Goal: Transaction & Acquisition: Purchase product/service

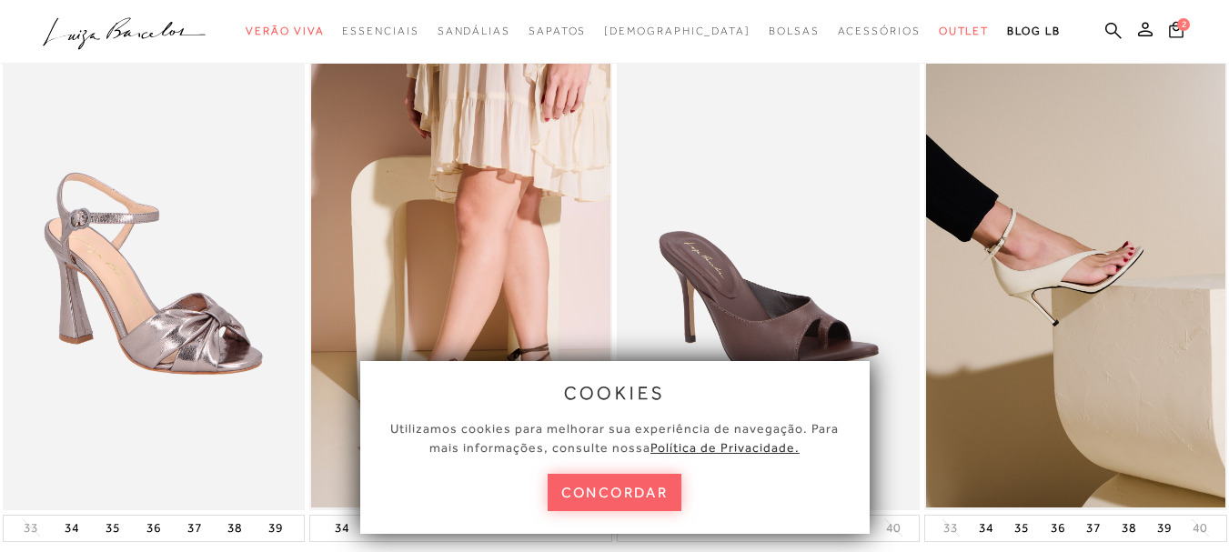
scroll to position [182, 0]
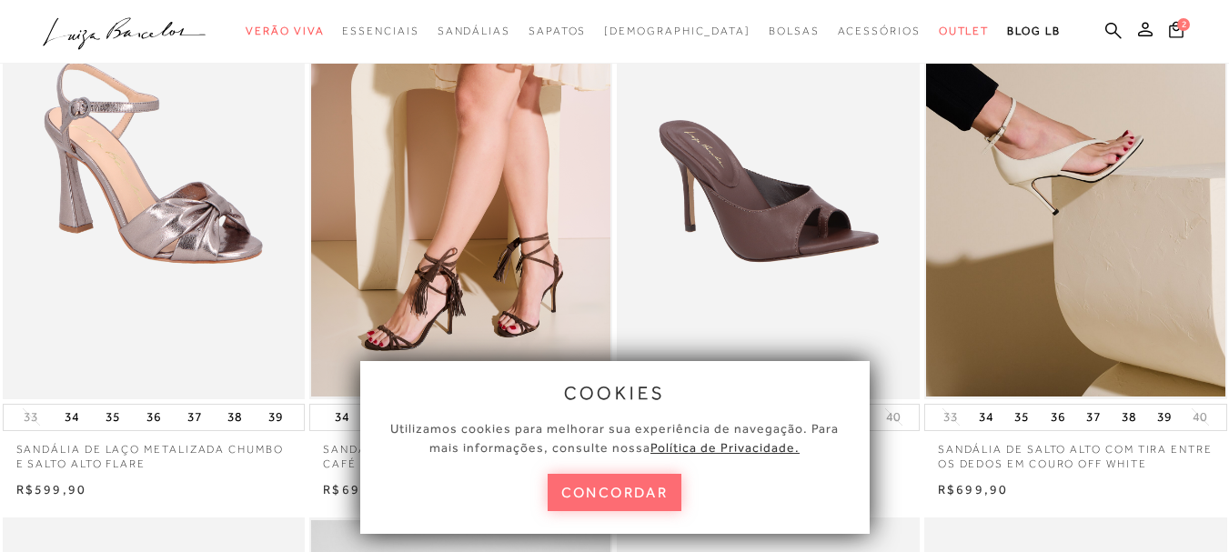
click at [605, 488] on button "concordar" at bounding box center [615, 492] width 135 height 37
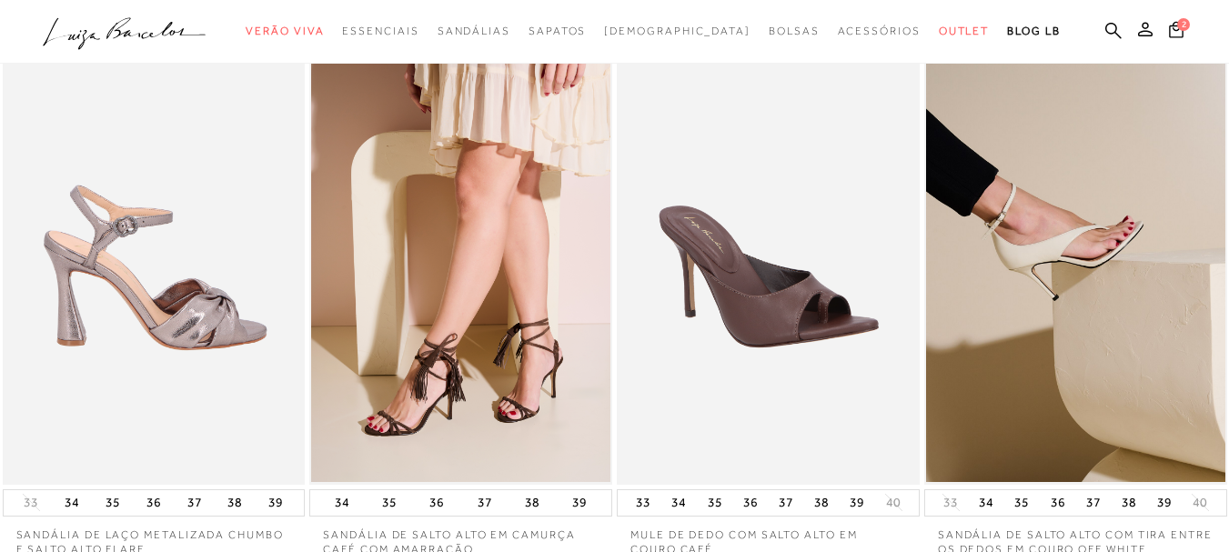
scroll to position [0, 0]
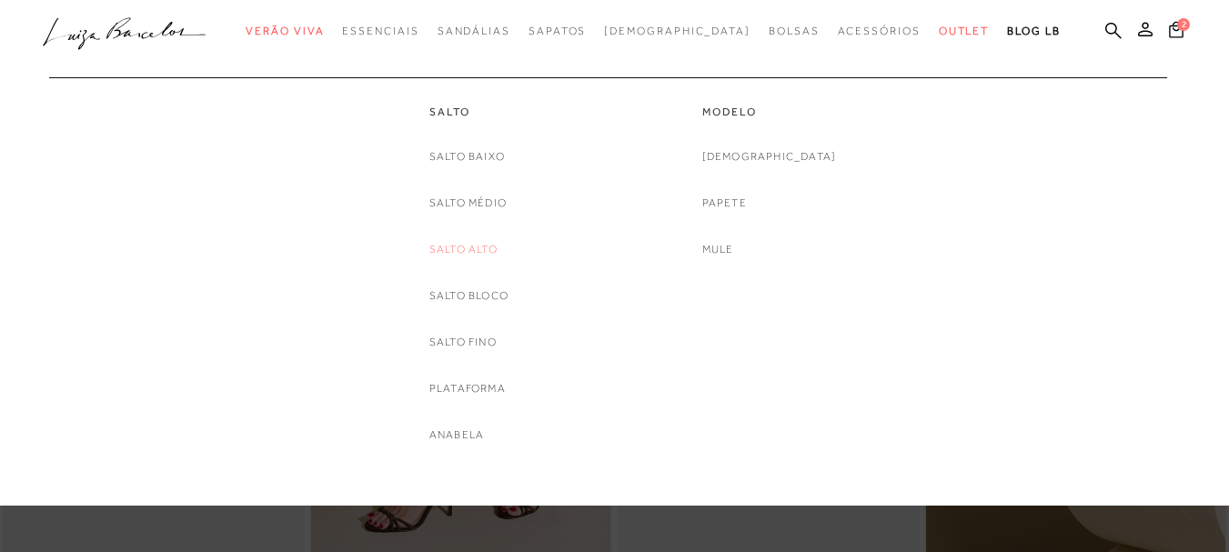
click at [463, 246] on link "Salto Alto" at bounding box center [464, 249] width 68 height 19
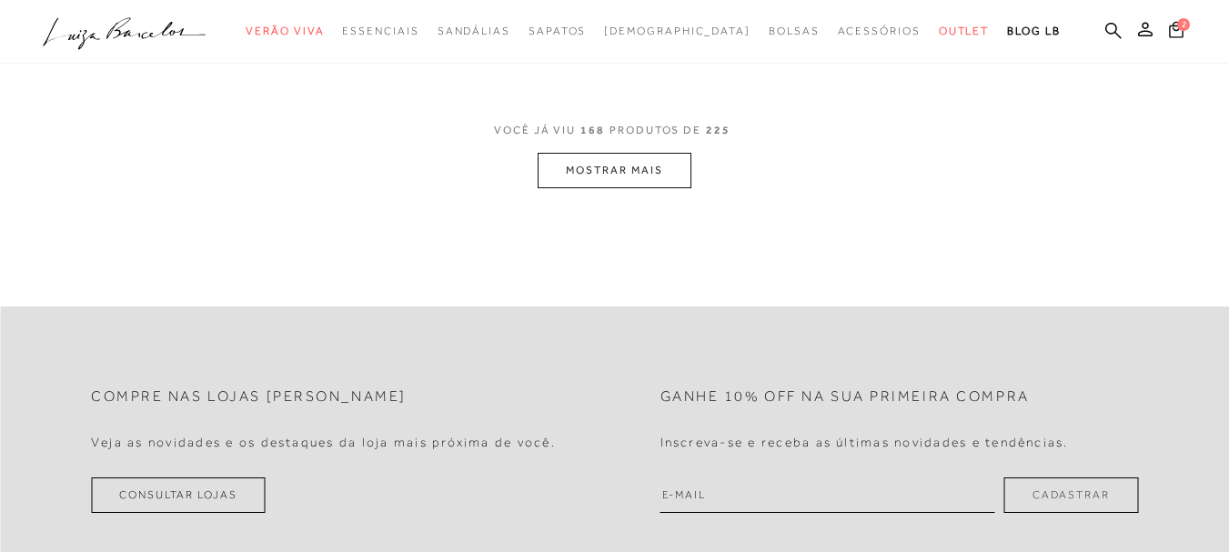
scroll to position [637, 0]
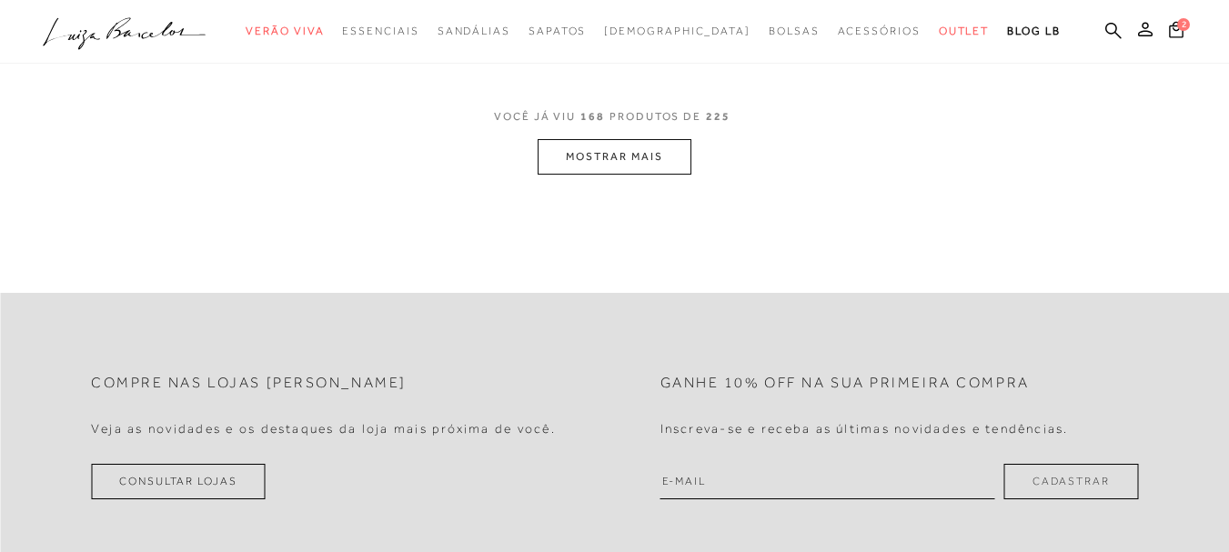
click at [653, 159] on button "MOSTRAR MAIS" at bounding box center [614, 156] width 153 height 35
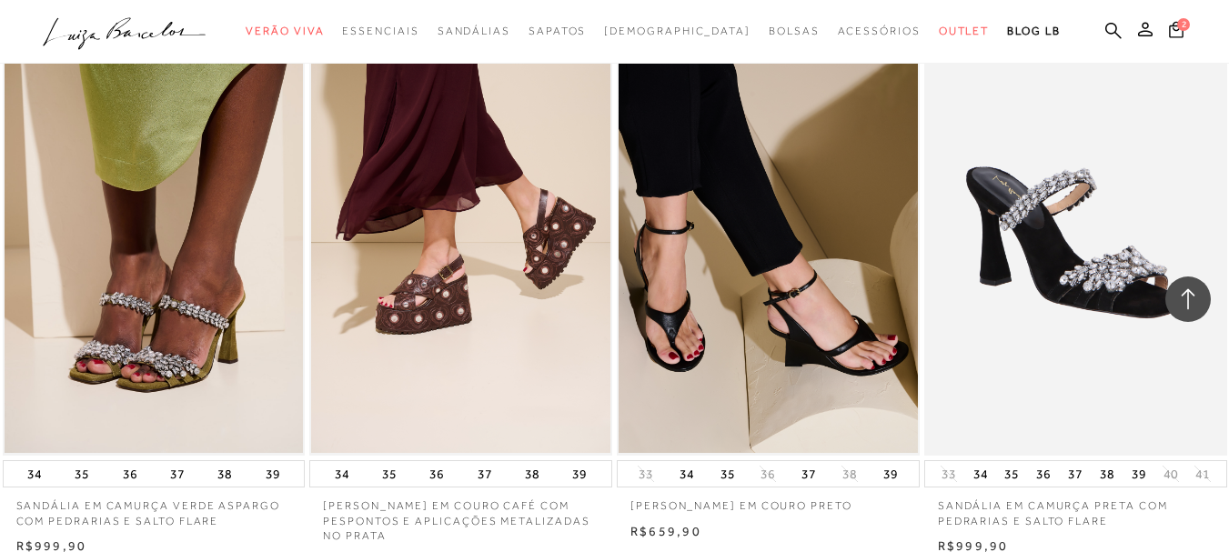
scroll to position [1638, 0]
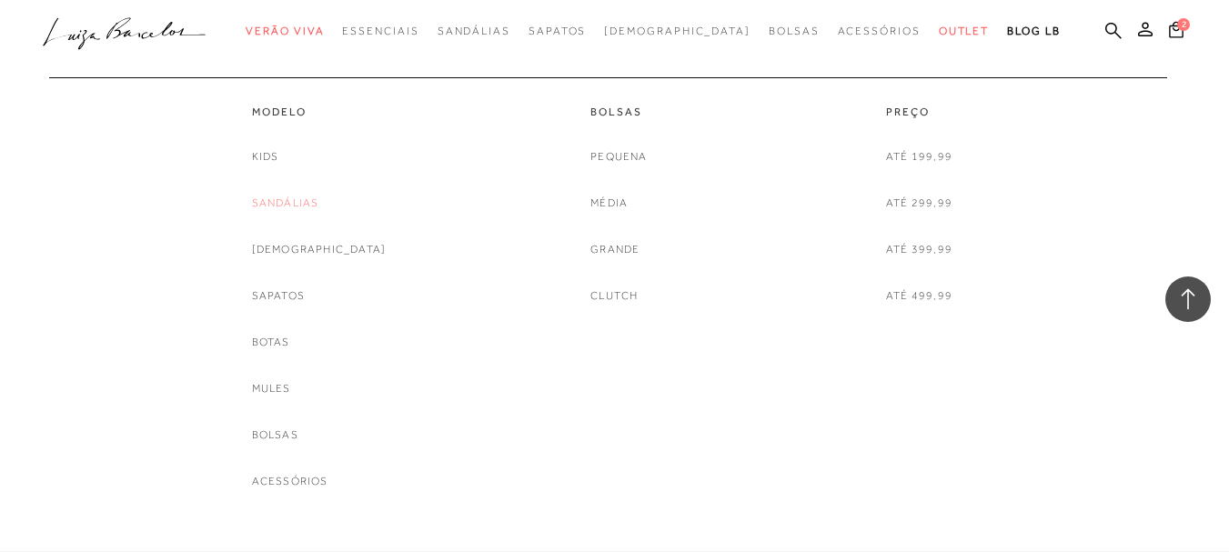
click at [308, 205] on link "Sandálias" at bounding box center [285, 203] width 67 height 19
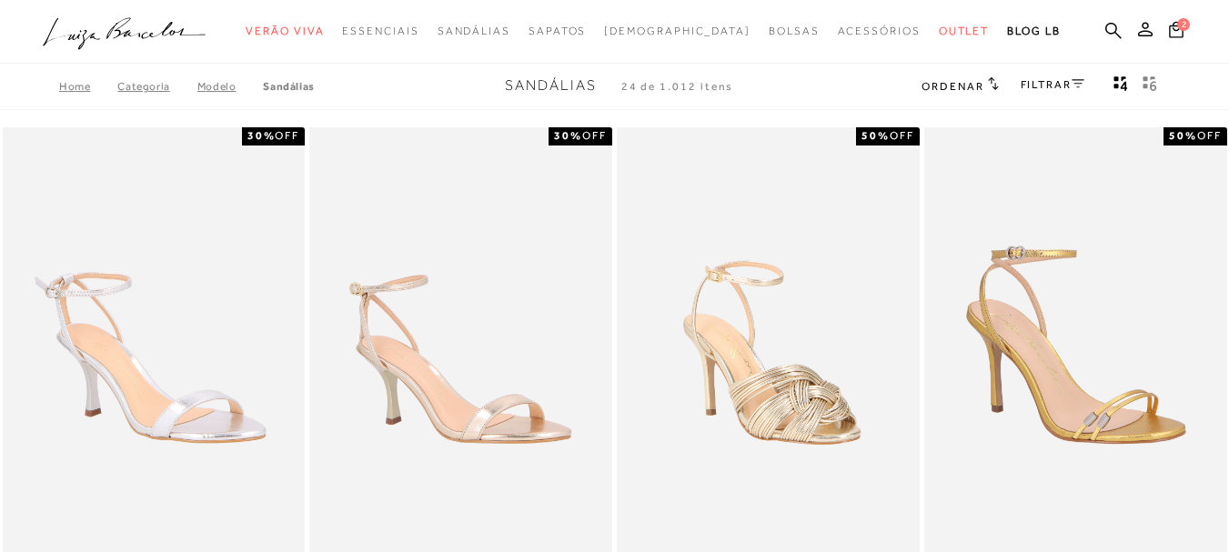
click at [1063, 84] on link "FILTRAR" at bounding box center [1053, 84] width 64 height 13
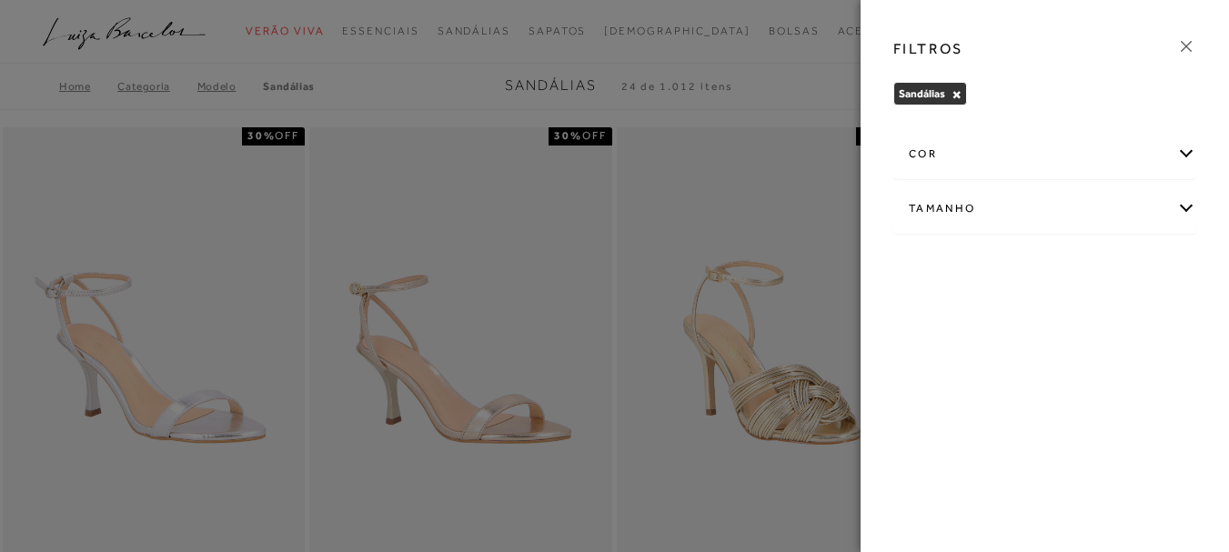
click at [1041, 192] on div "Tamanho" at bounding box center [1045, 209] width 301 height 48
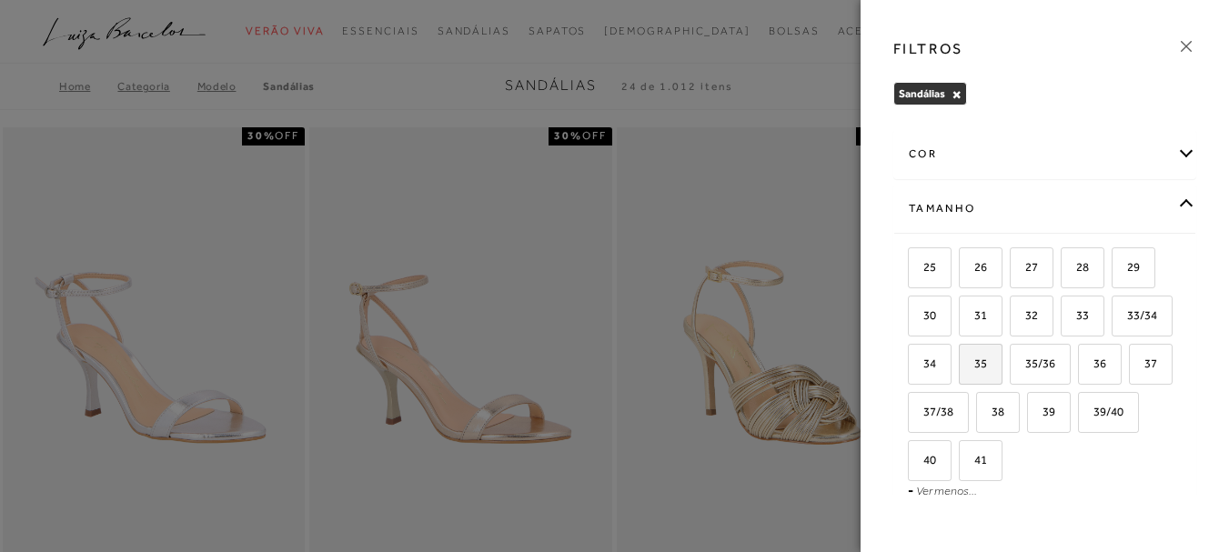
click at [987, 367] on span "35" at bounding box center [974, 364] width 26 height 14
click at [975, 367] on input "35" at bounding box center [965, 367] width 18 height 18
checkbox input "true"
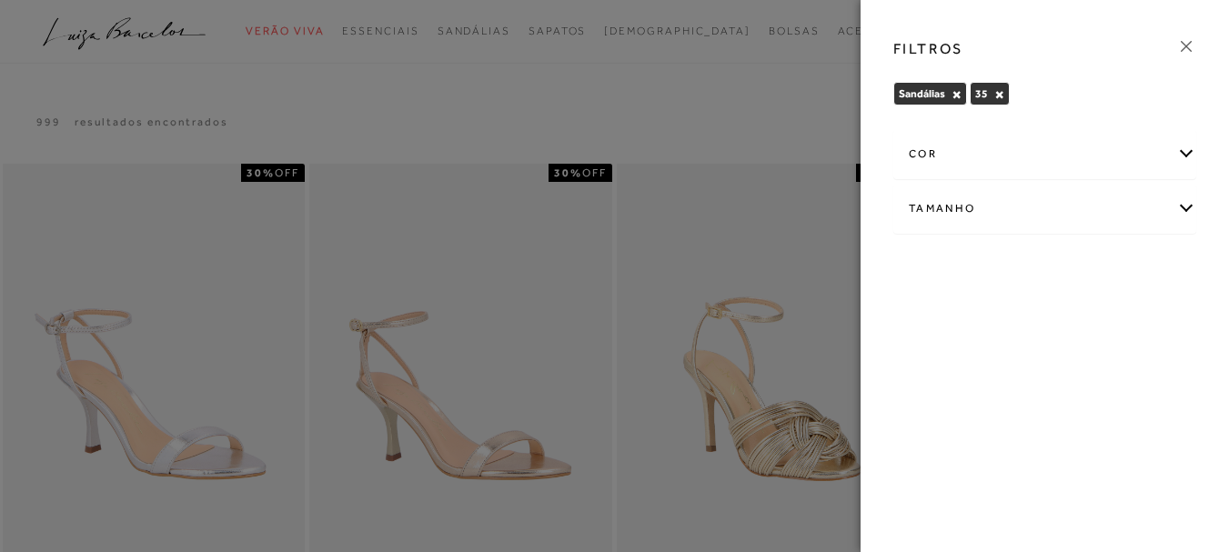
click at [1009, 209] on div "Tamanho" at bounding box center [1045, 209] width 301 height 48
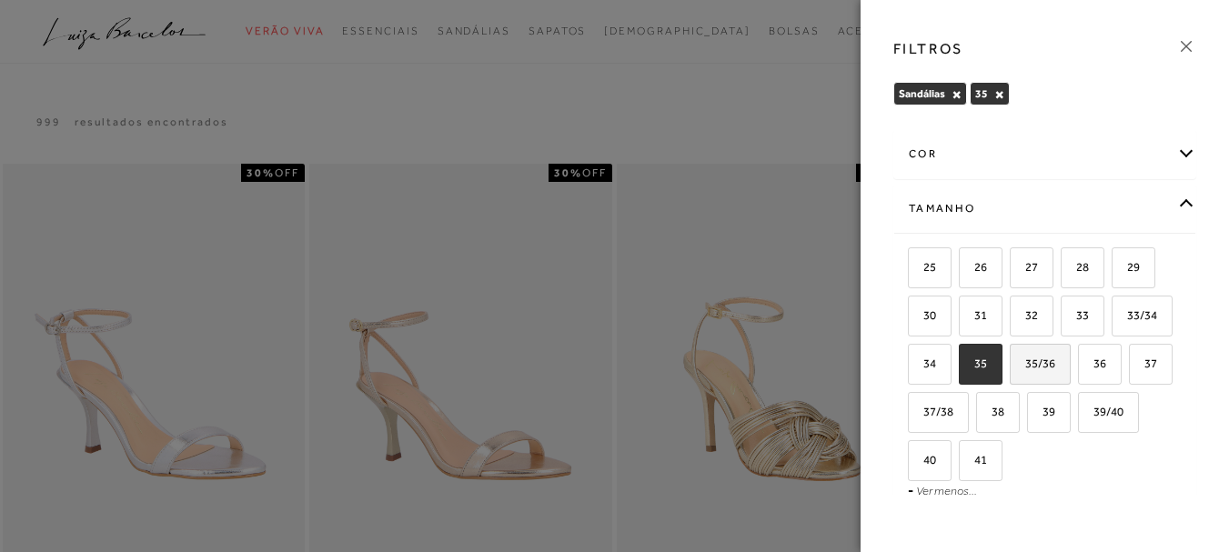
click at [1070, 373] on label "35/36" at bounding box center [1040, 364] width 59 height 39
click at [1026, 373] on input "35/36" at bounding box center [1016, 367] width 18 height 18
checkbox input "true"
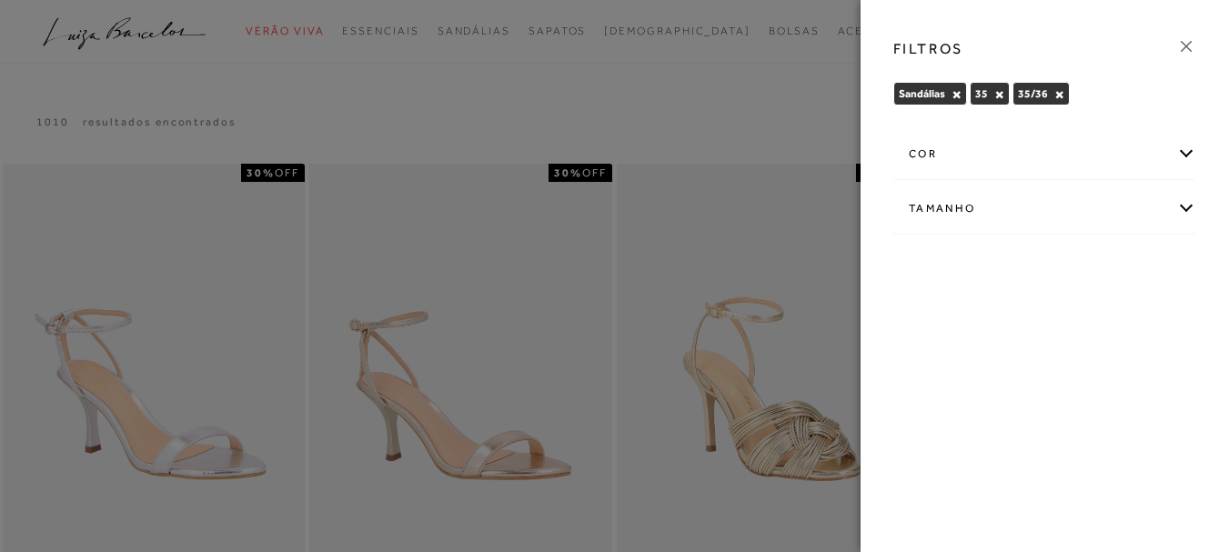
click at [677, 76] on div at bounding box center [614, 276] width 1229 height 552
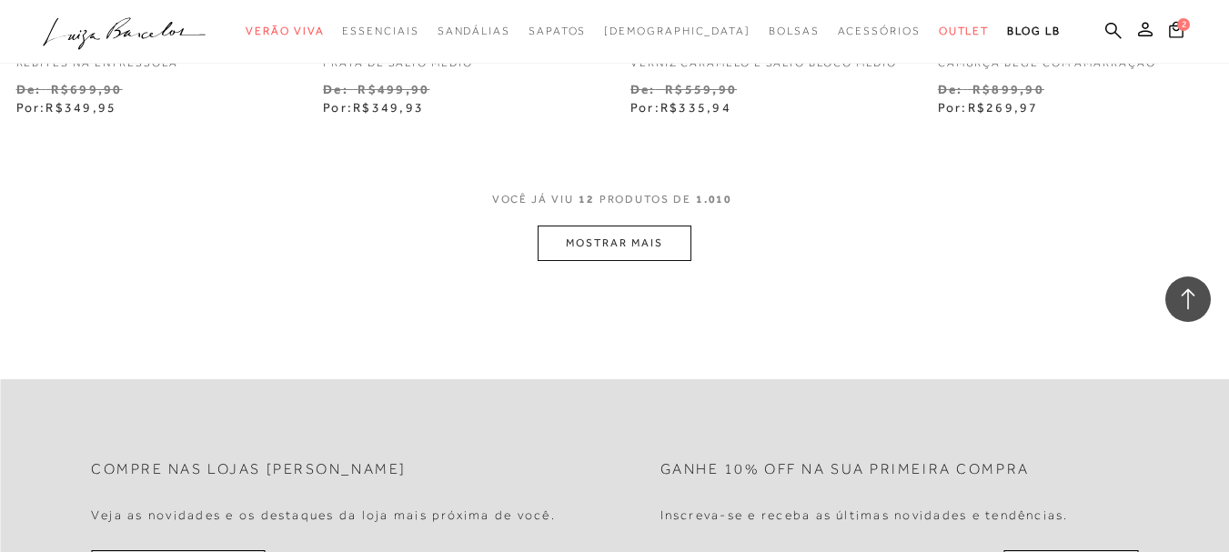
scroll to position [1820, 0]
click at [642, 225] on button "MOSTRAR MAIS" at bounding box center [614, 242] width 153 height 35
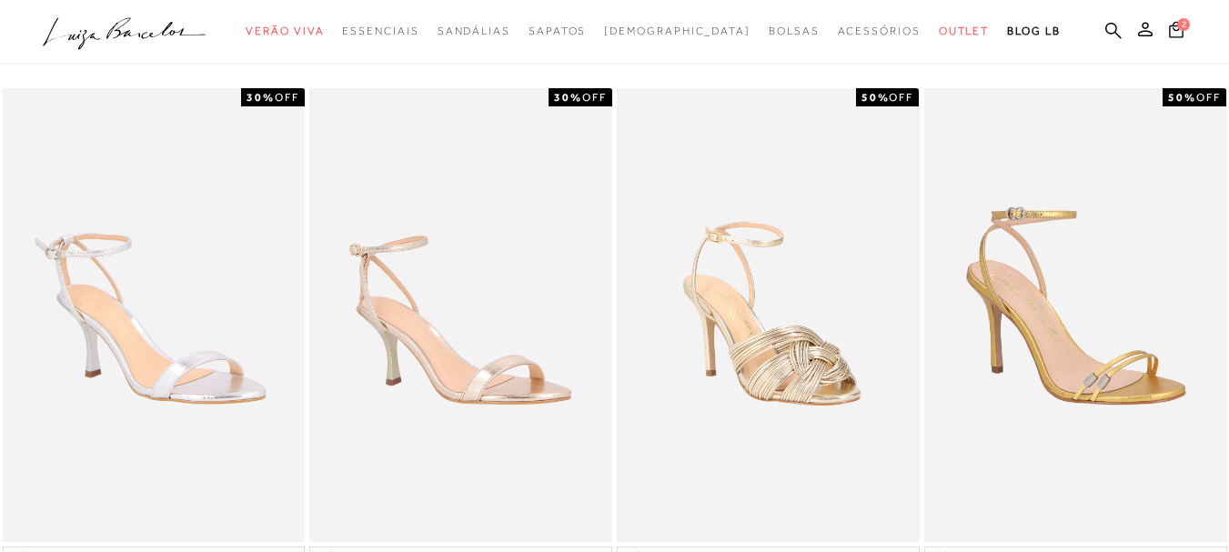
scroll to position [0, 0]
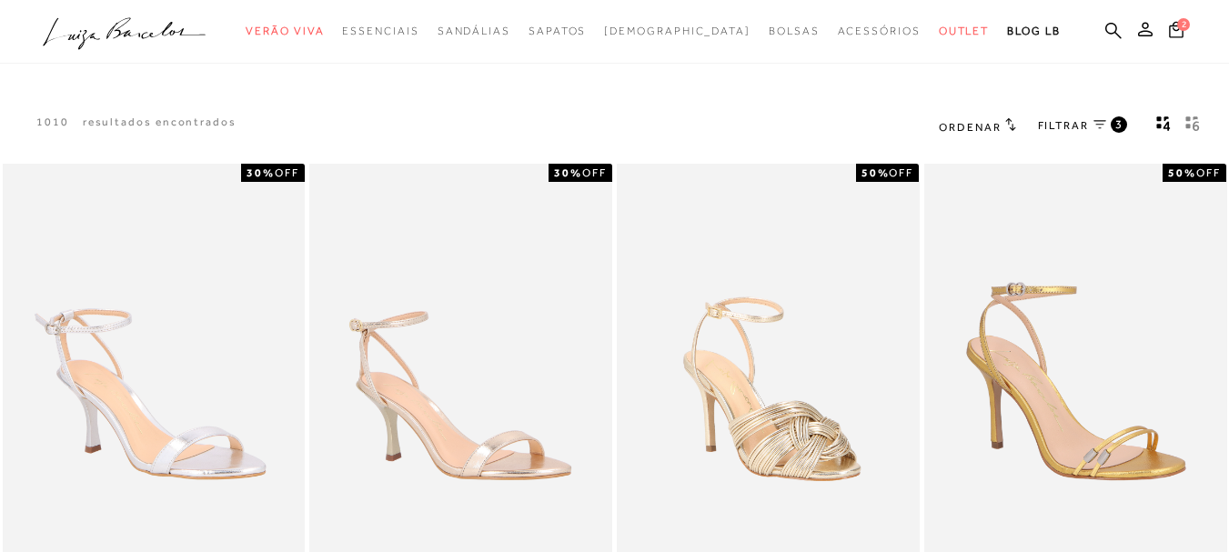
click at [1067, 122] on span "FILTRAR" at bounding box center [1063, 125] width 51 height 15
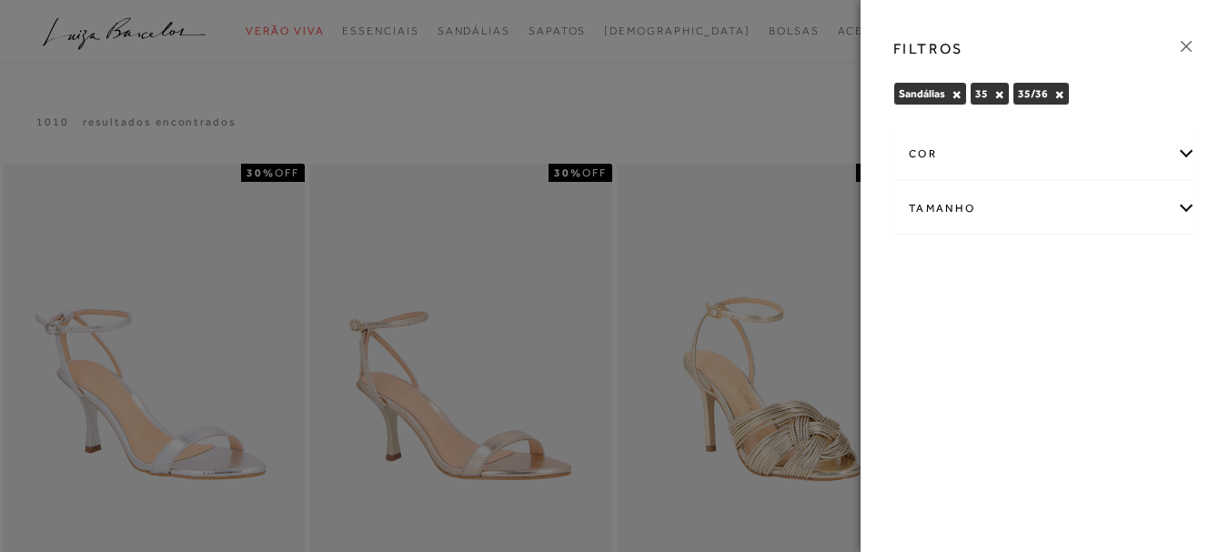
click at [1028, 154] on div "cor" at bounding box center [1045, 154] width 301 height 48
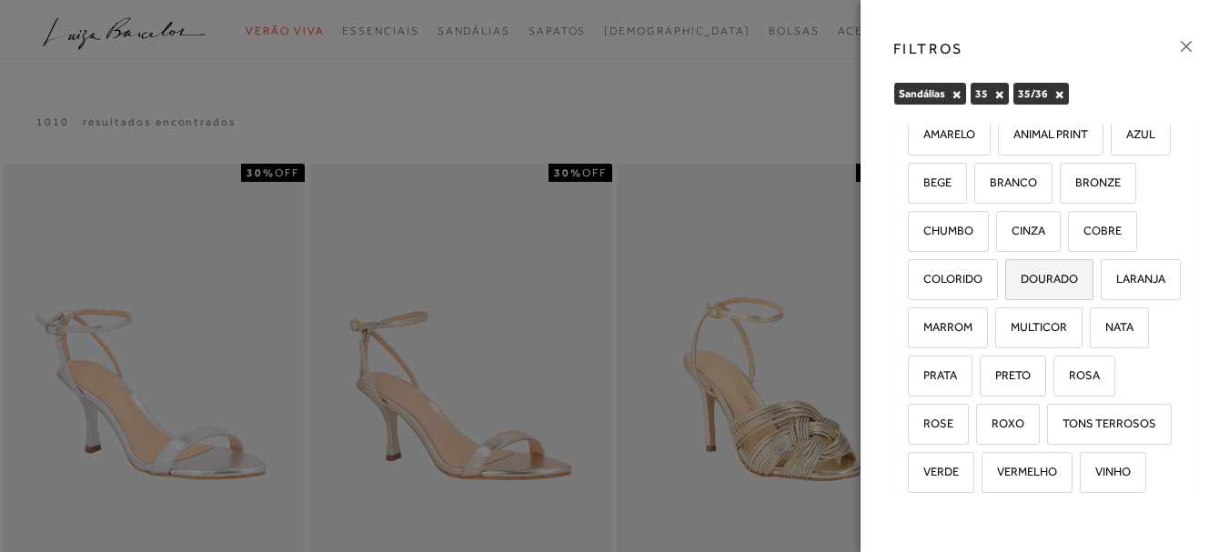
scroll to position [20, 0]
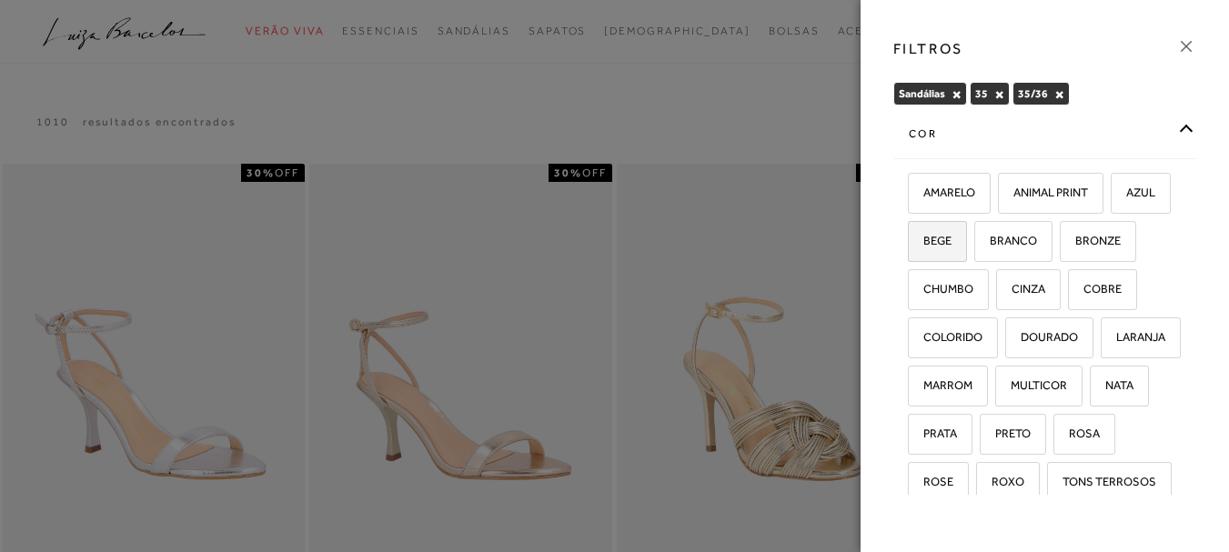
click at [952, 247] on span "BEGE" at bounding box center [931, 241] width 42 height 14
click at [924, 247] on input "BEGE" at bounding box center [914, 244] width 18 height 18
checkbox input "true"
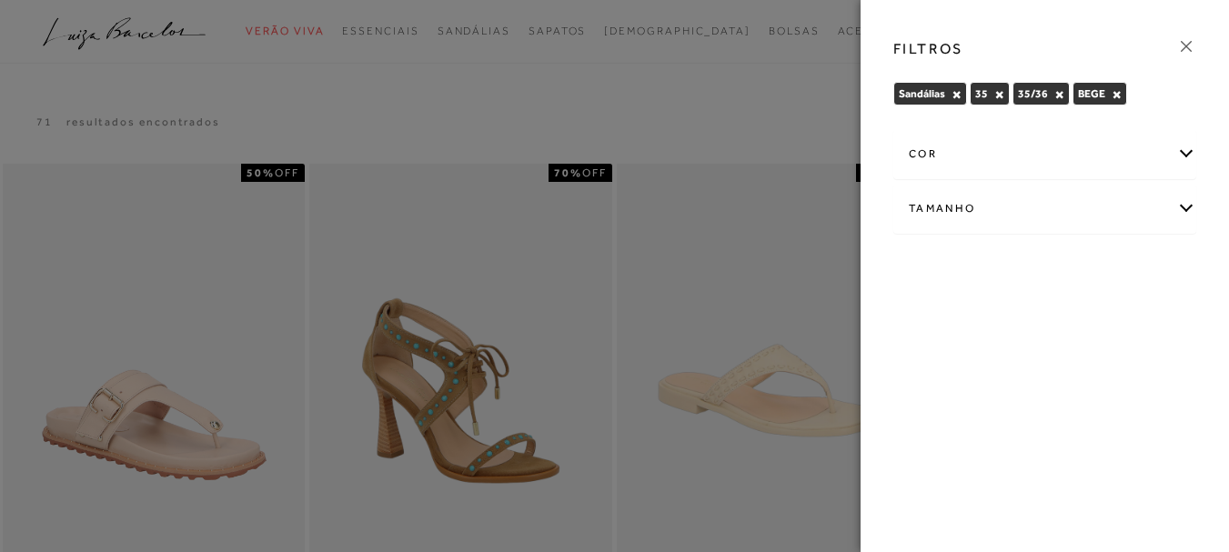
click at [991, 159] on div "cor" at bounding box center [1045, 154] width 301 height 48
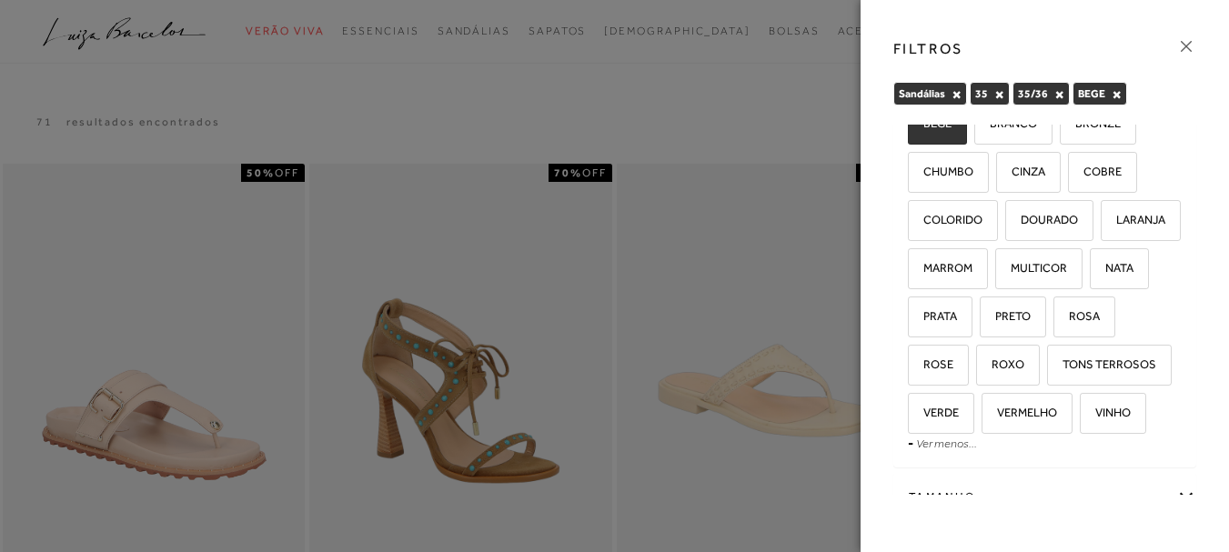
scroll to position [182, 0]
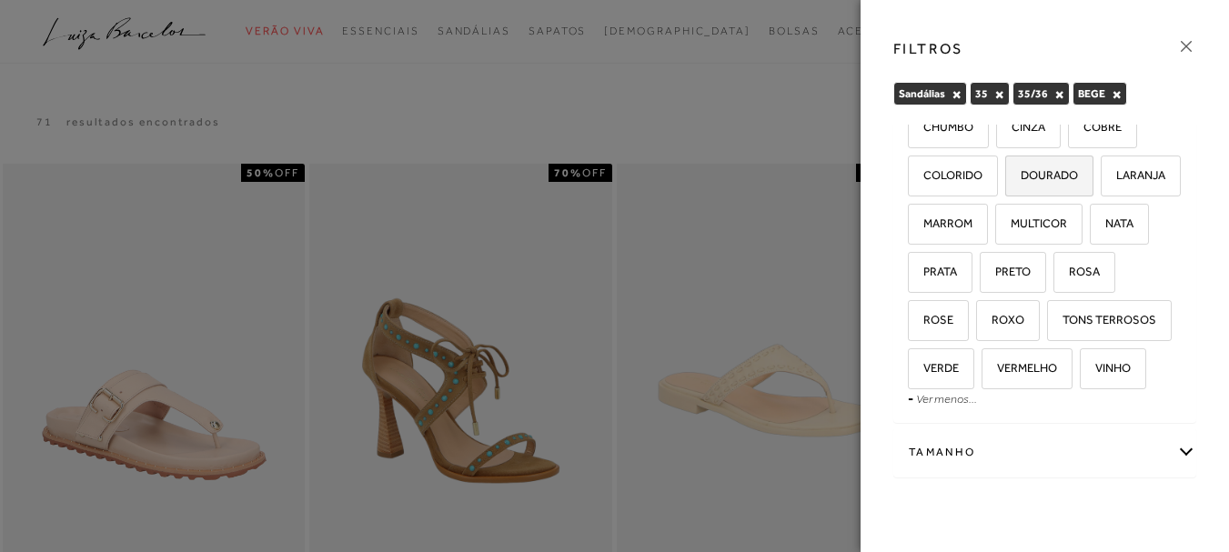
click at [1007, 196] on label "DOURADO" at bounding box center [1050, 176] width 86 height 39
click at [1003, 187] on input "DOURADO" at bounding box center [1012, 178] width 18 height 18
checkbox input "true"
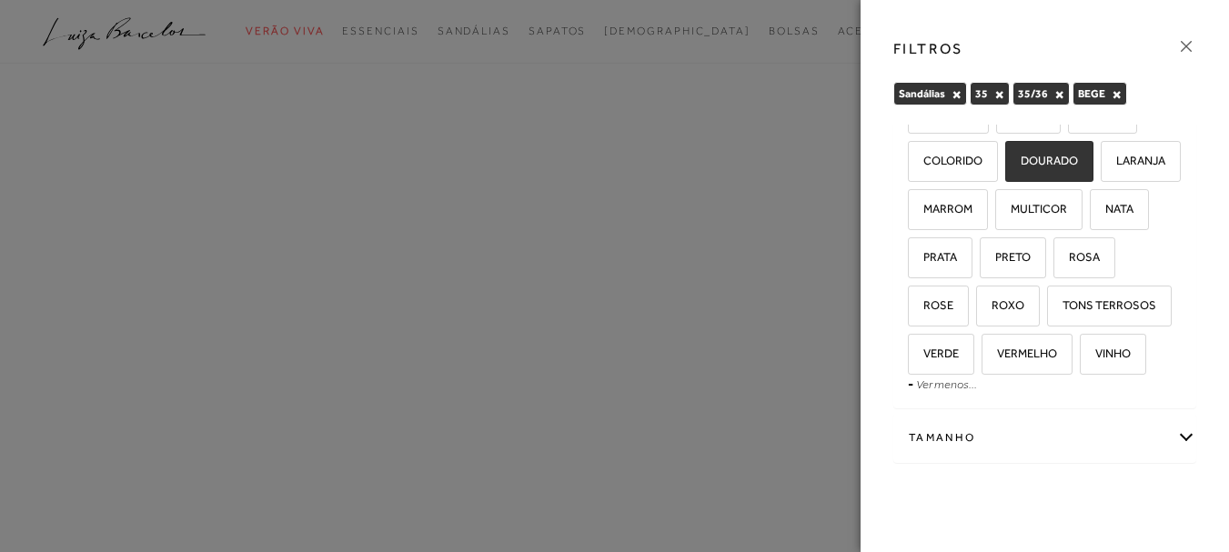
scroll to position [273, 0]
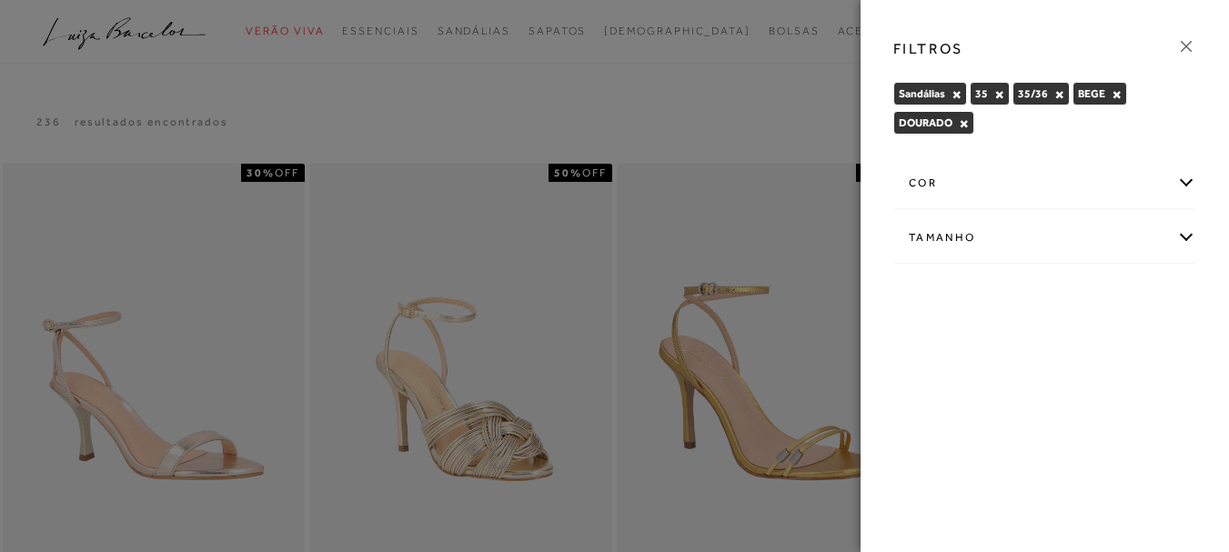
click at [991, 177] on div "cor" at bounding box center [1045, 183] width 301 height 48
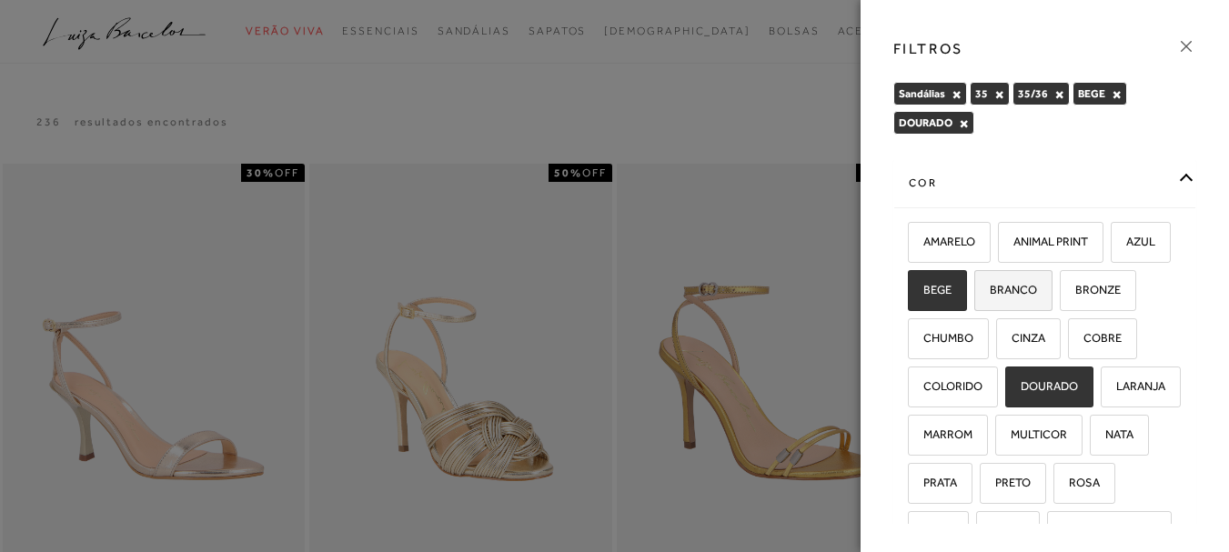
click at [1052, 298] on label "BRANCO" at bounding box center [1014, 290] width 76 height 39
click at [990, 298] on input "BRANCO" at bounding box center [981, 293] width 18 height 18
checkbox input "true"
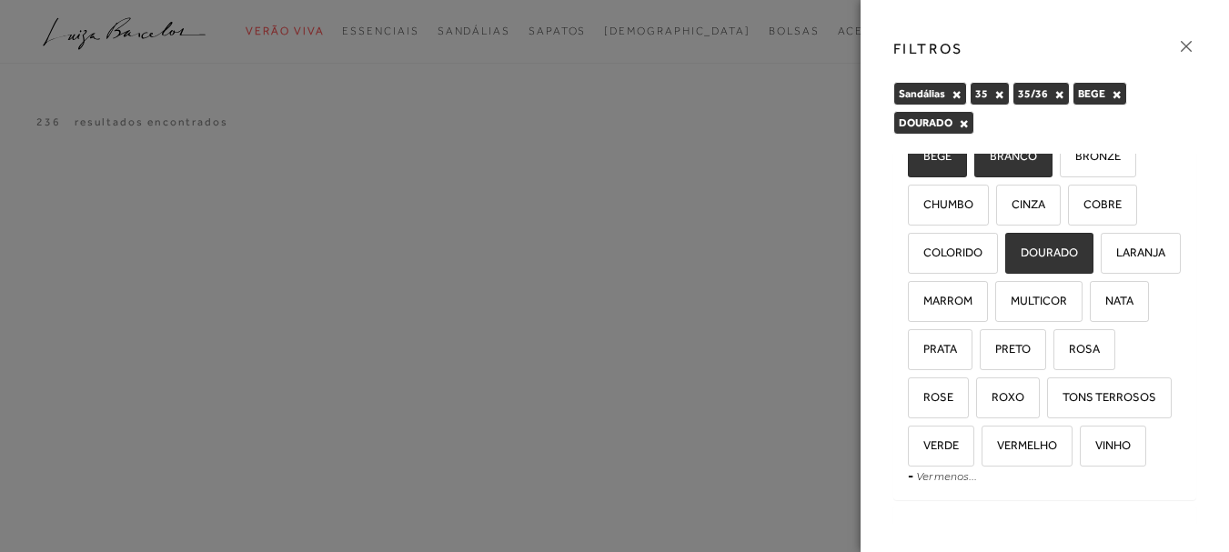
scroll to position [182, 0]
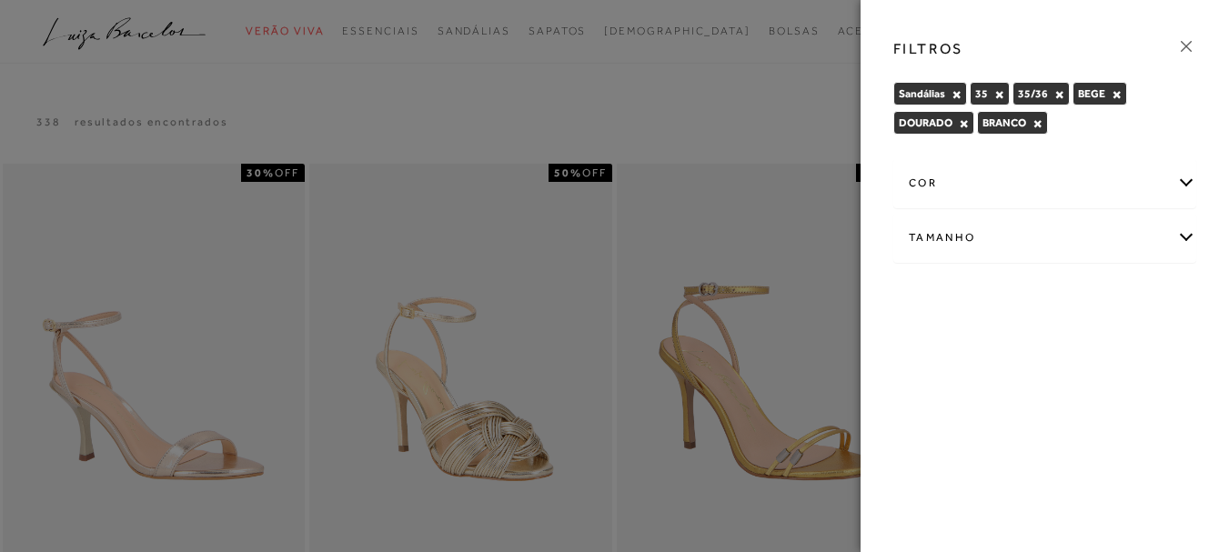
click at [1032, 179] on div "cor" at bounding box center [1045, 183] width 301 height 48
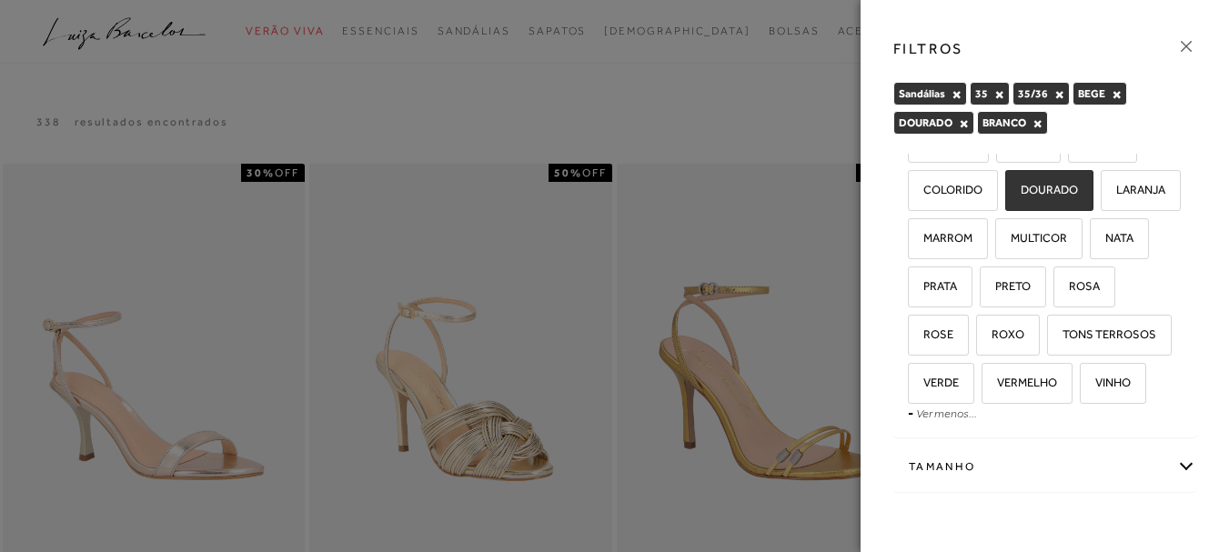
scroll to position [293, 0]
click at [1049, 336] on span "TONS TERROSOS" at bounding box center [1102, 335] width 107 height 14
click at [1045, 336] on input "TONS TERROSOS" at bounding box center [1054, 338] width 18 height 18
checkbox input "true"
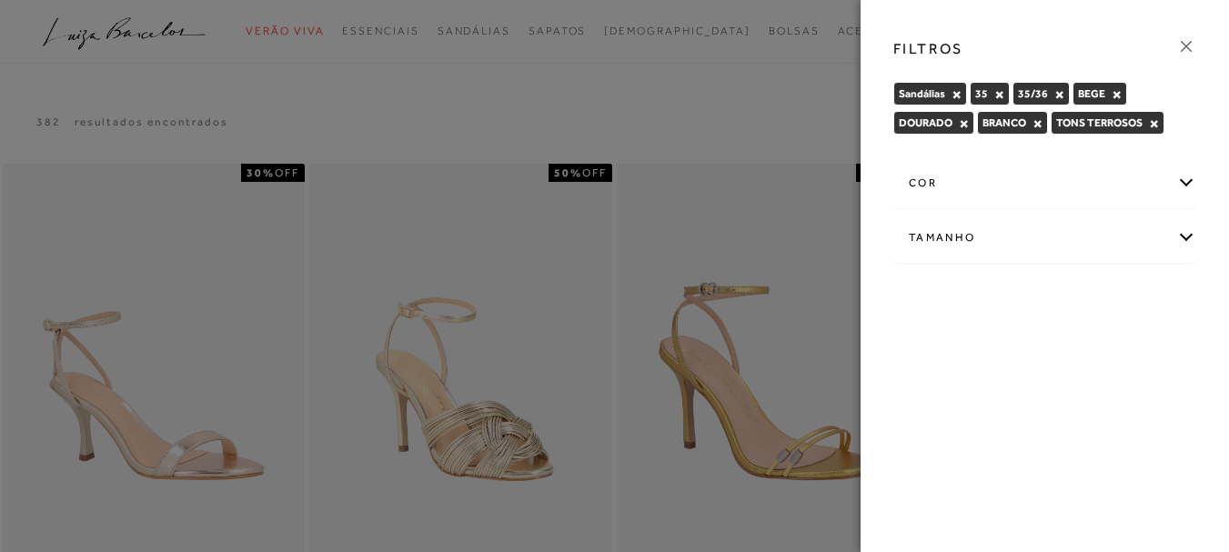
click at [603, 106] on div at bounding box center [614, 276] width 1229 height 552
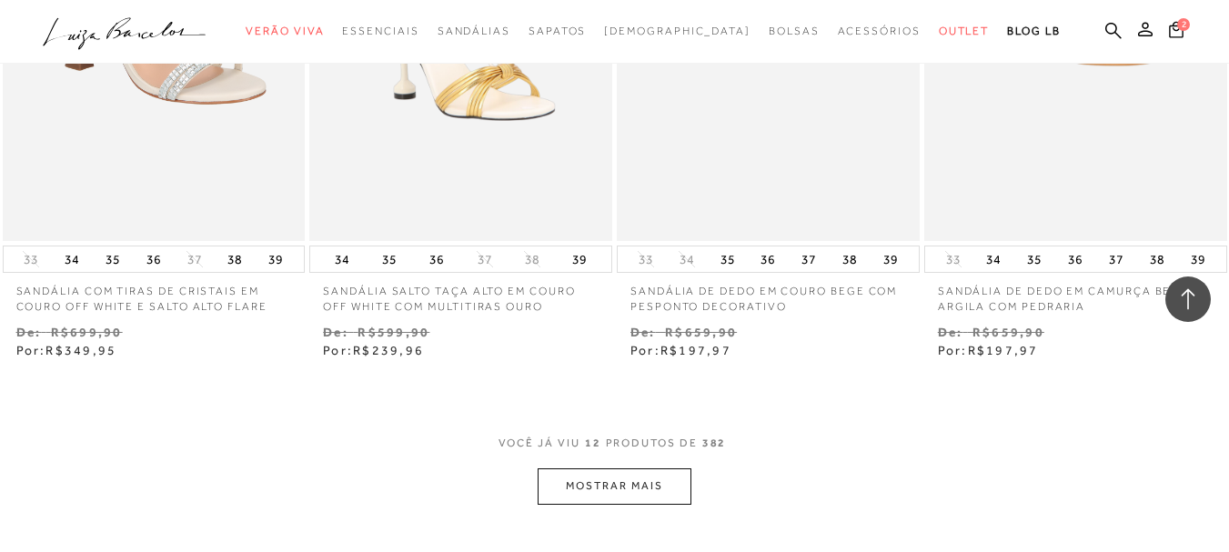
scroll to position [1911, 0]
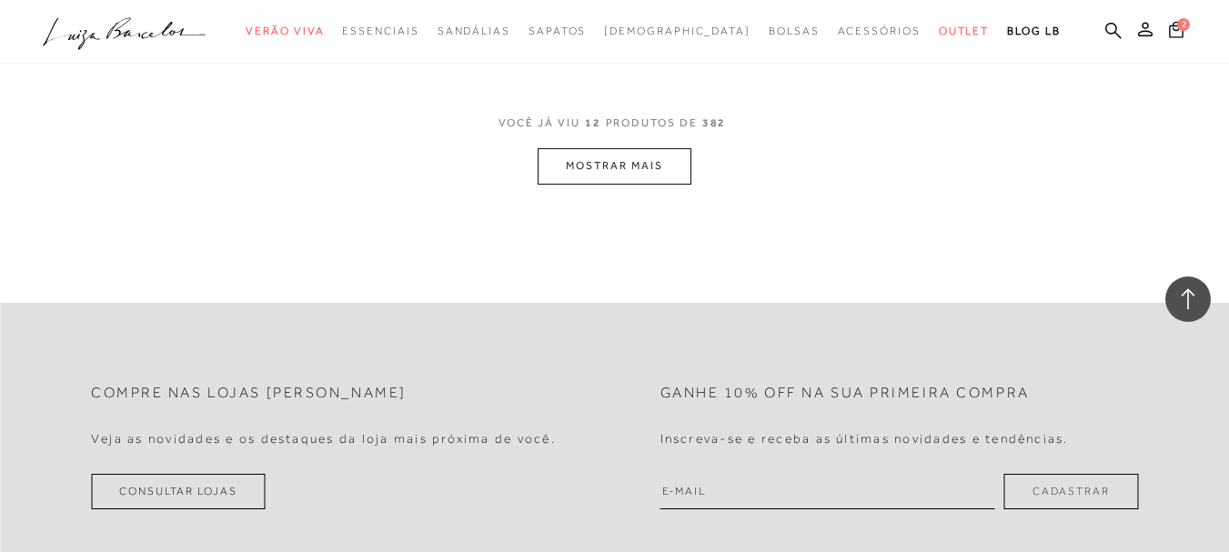
click at [663, 158] on button "MOSTRAR MAIS" at bounding box center [614, 165] width 153 height 35
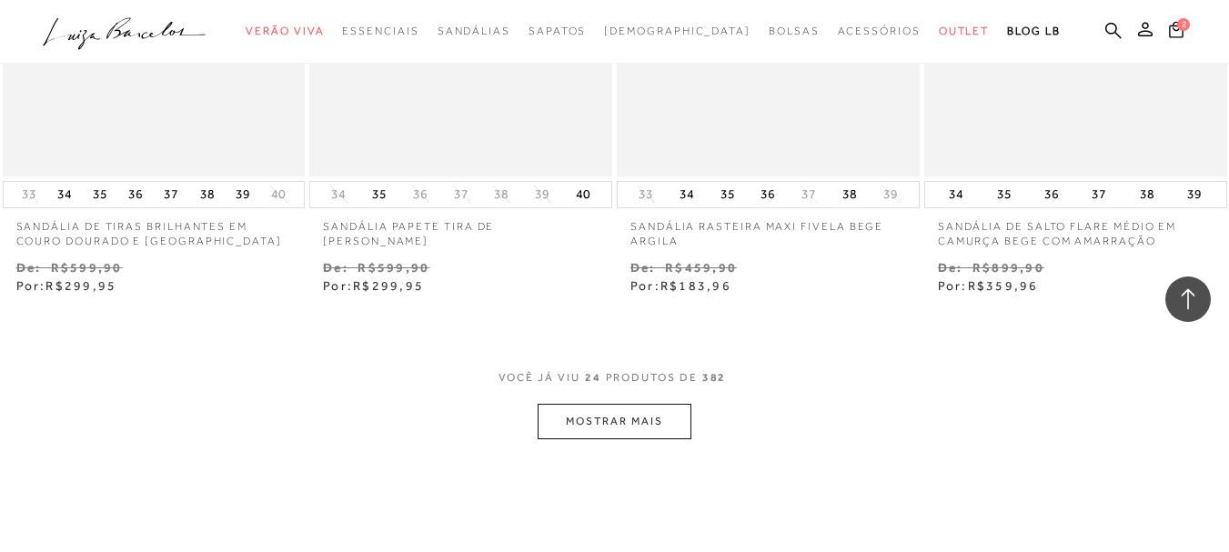
scroll to position [3458, 0]
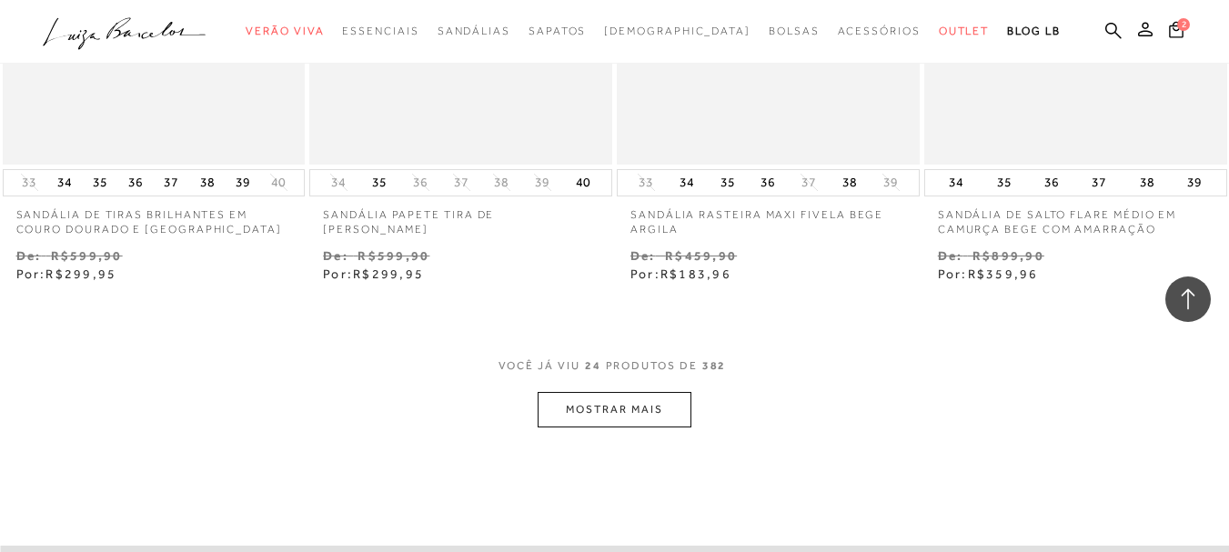
click at [602, 400] on button "MOSTRAR MAIS" at bounding box center [614, 409] width 153 height 35
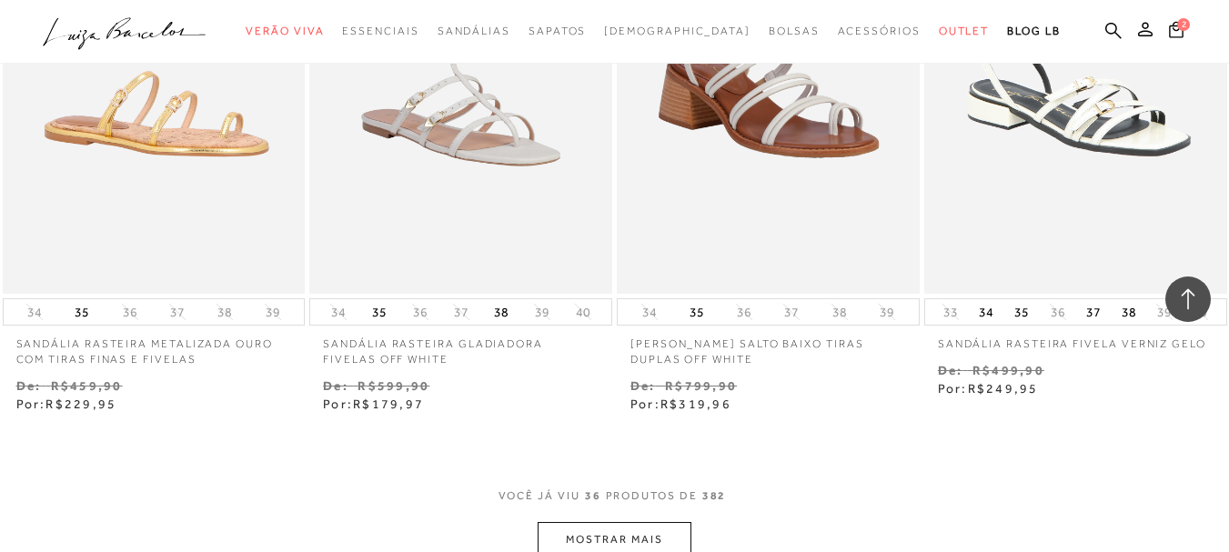
scroll to position [5460, 0]
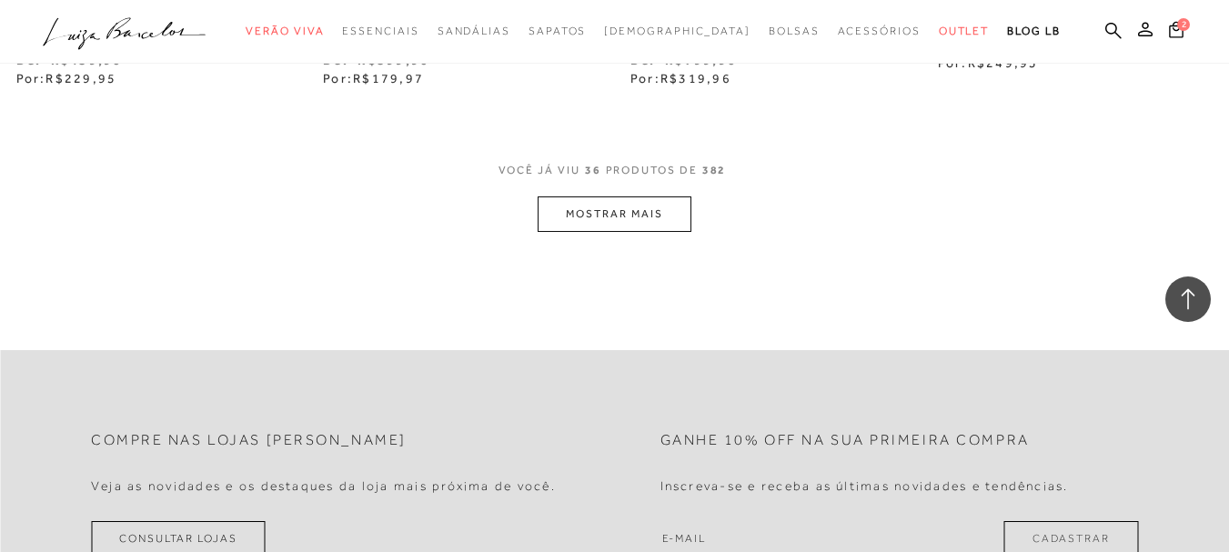
click at [627, 197] on button "MOSTRAR MAIS" at bounding box center [614, 214] width 153 height 35
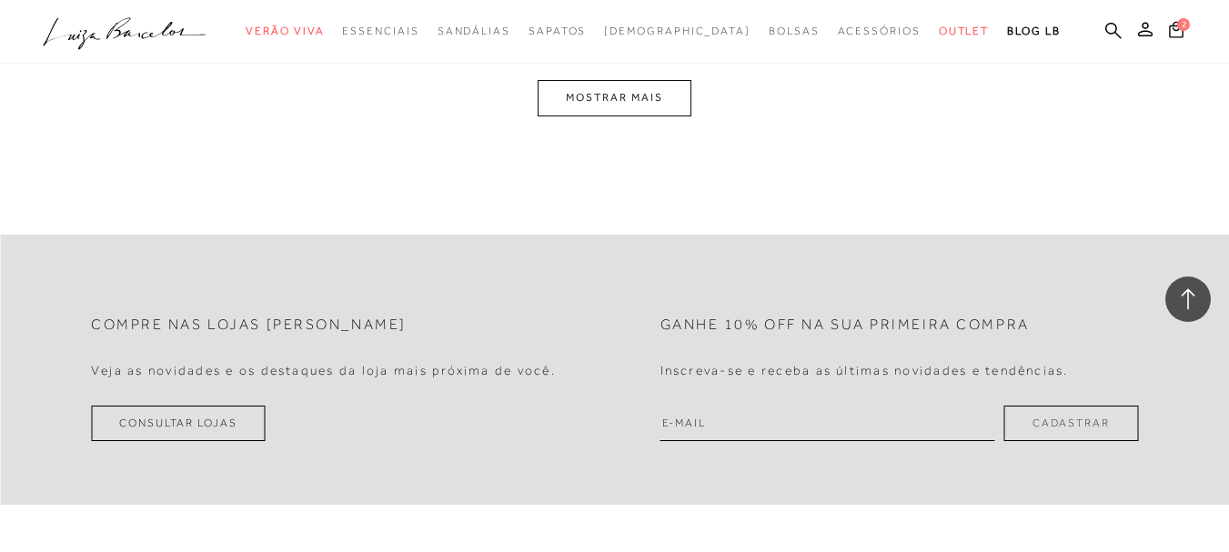
scroll to position [7371, 0]
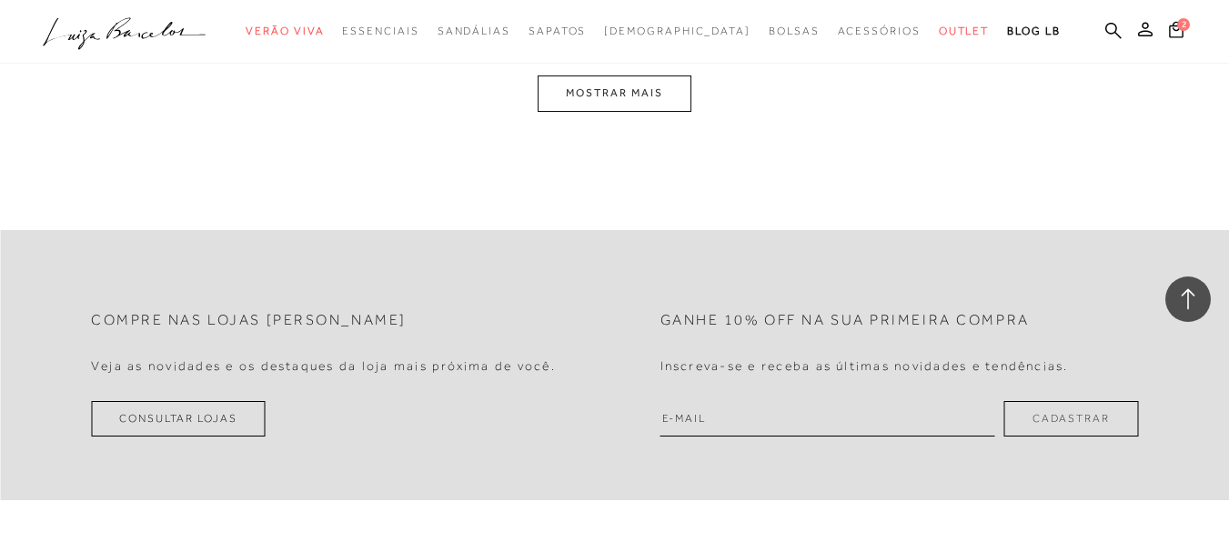
click at [666, 80] on button "MOSTRAR MAIS" at bounding box center [614, 93] width 153 height 35
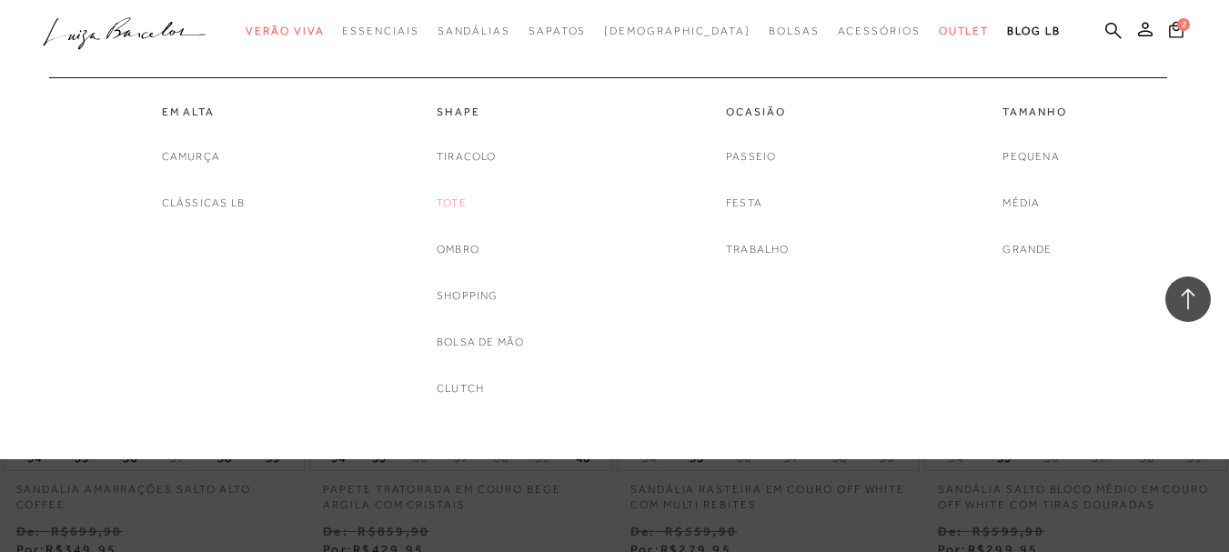
click at [449, 194] on link "Tote" at bounding box center [452, 203] width 30 height 19
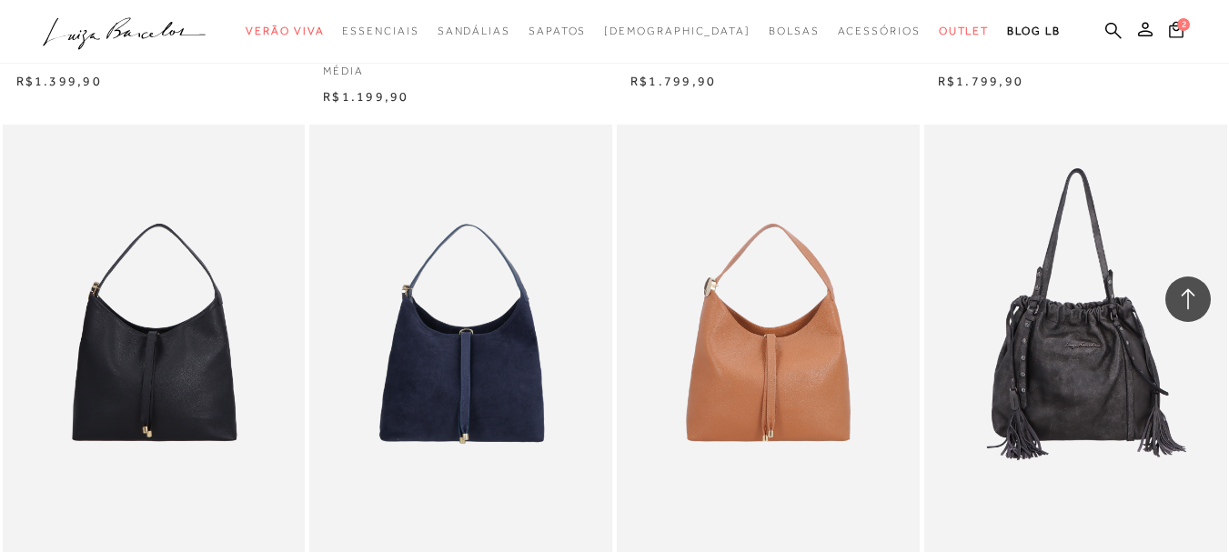
scroll to position [2406, 0]
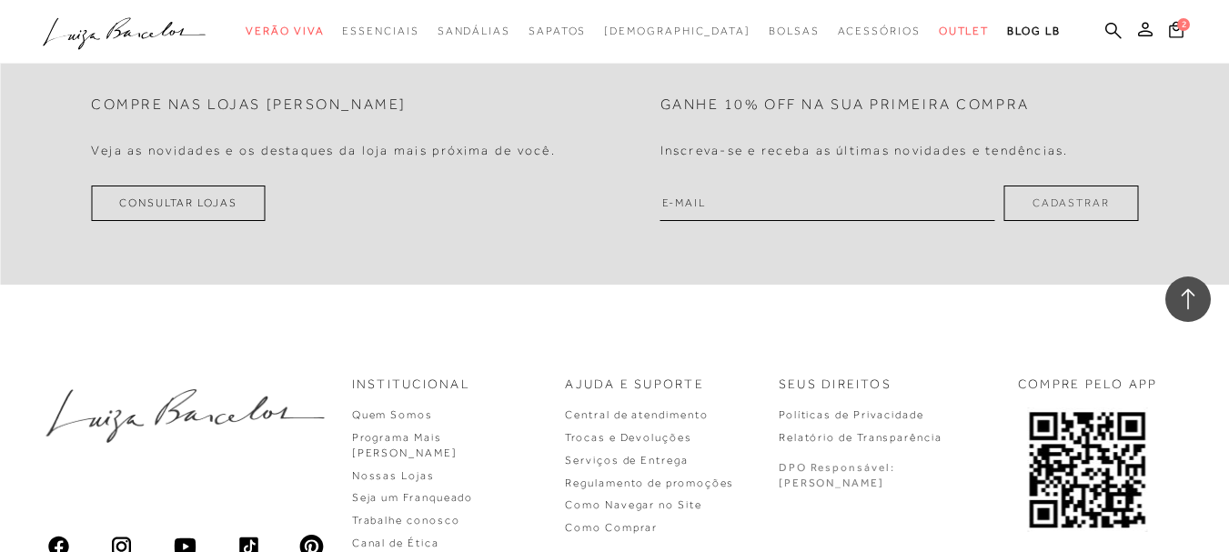
scroll to position [1868, 0]
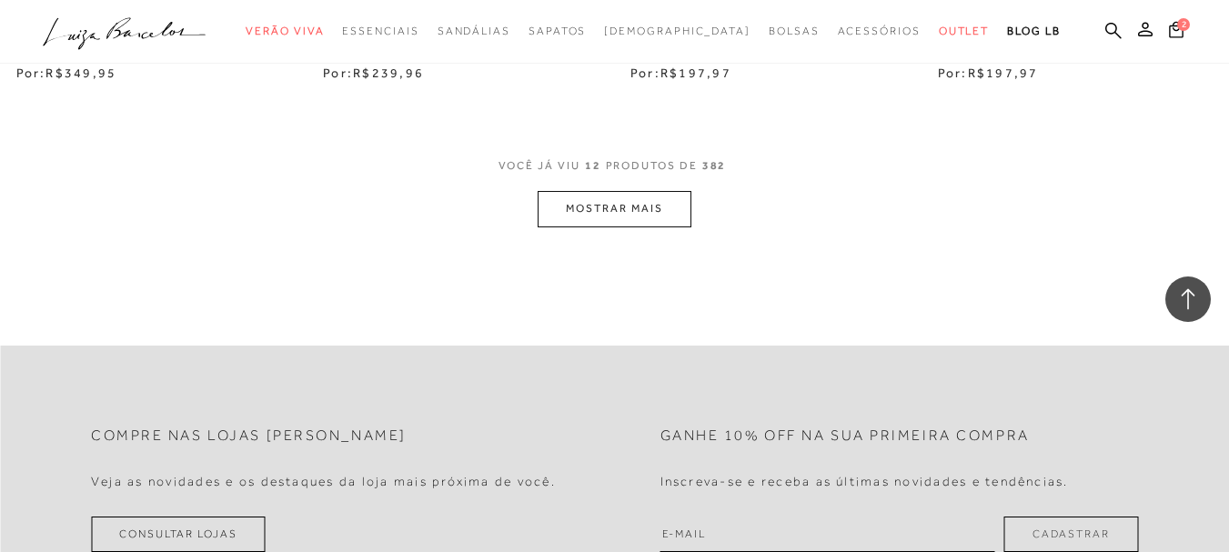
click at [664, 191] on button "MOSTRAR MAIS" at bounding box center [614, 208] width 153 height 35
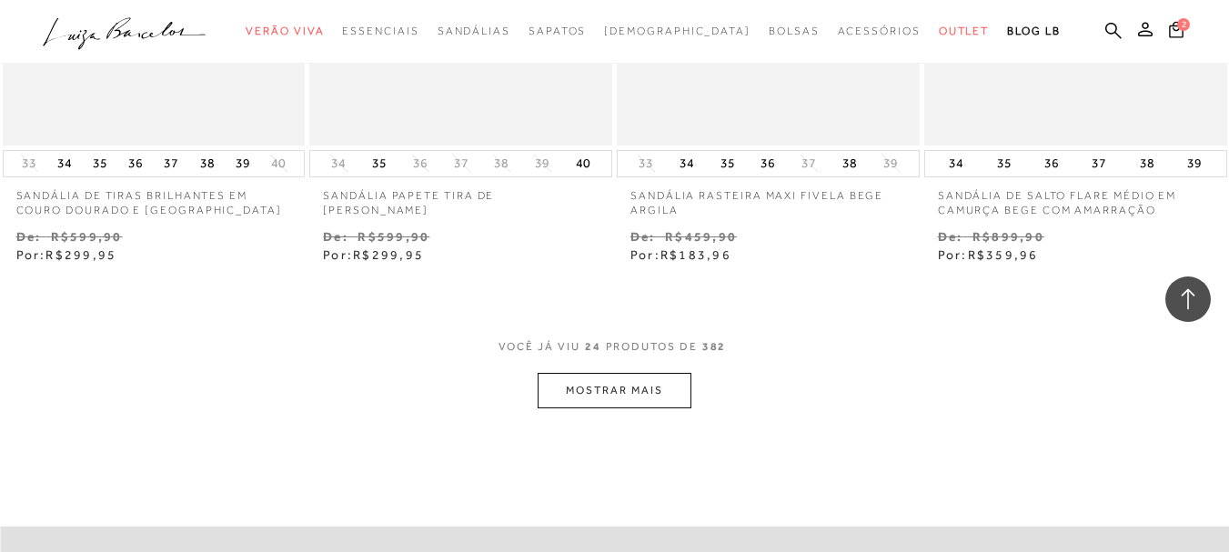
click at [630, 373] on button "MOSTRAR MAIS" at bounding box center [614, 390] width 153 height 35
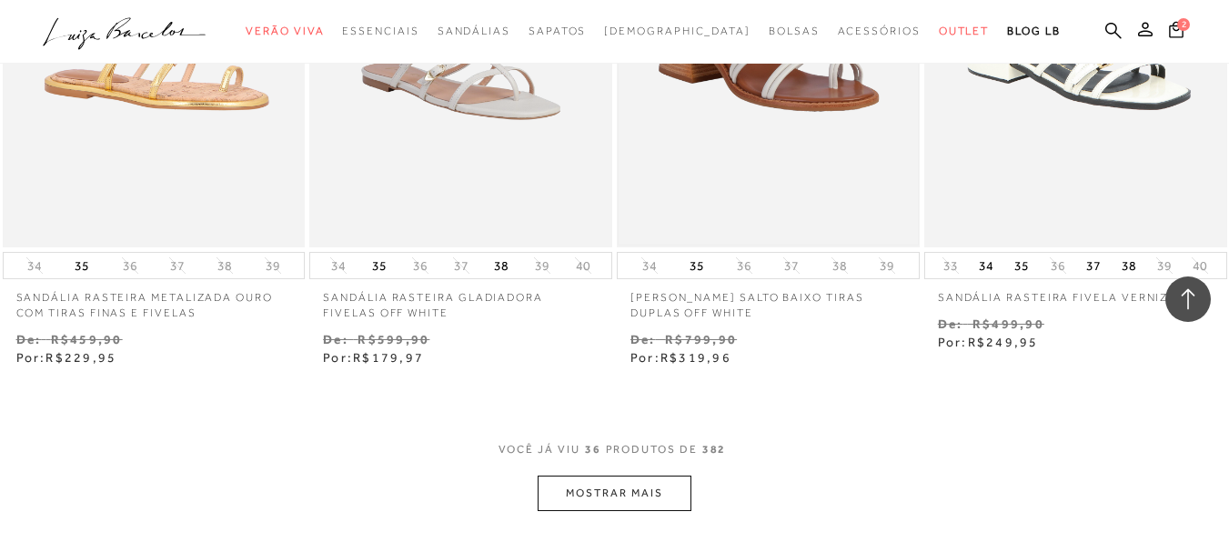
scroll to position [5570, 0]
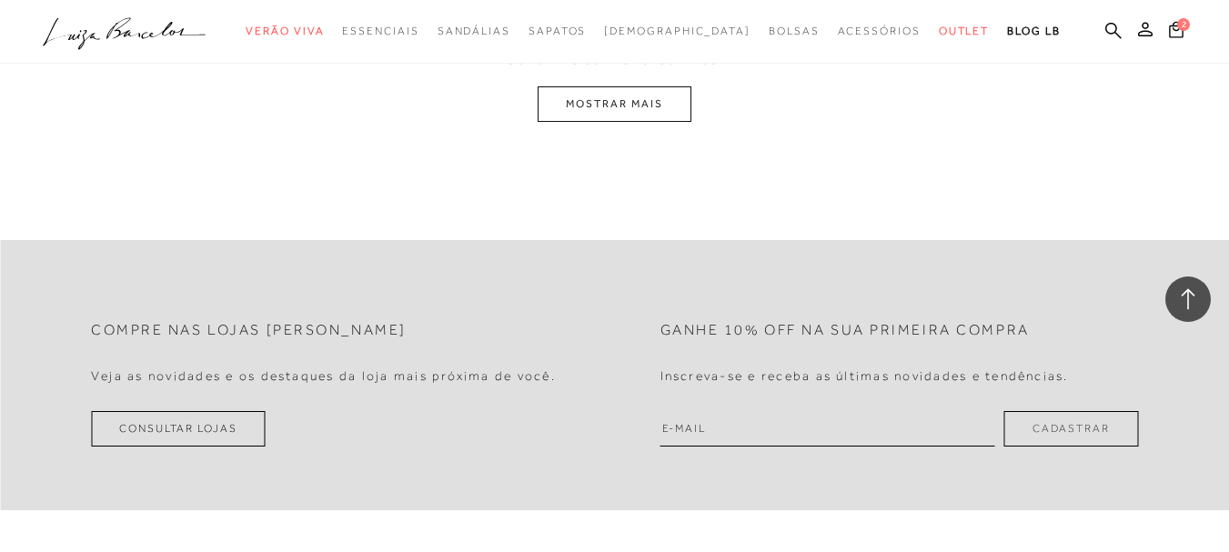
click at [625, 96] on button "MOSTRAR MAIS" at bounding box center [614, 103] width 153 height 35
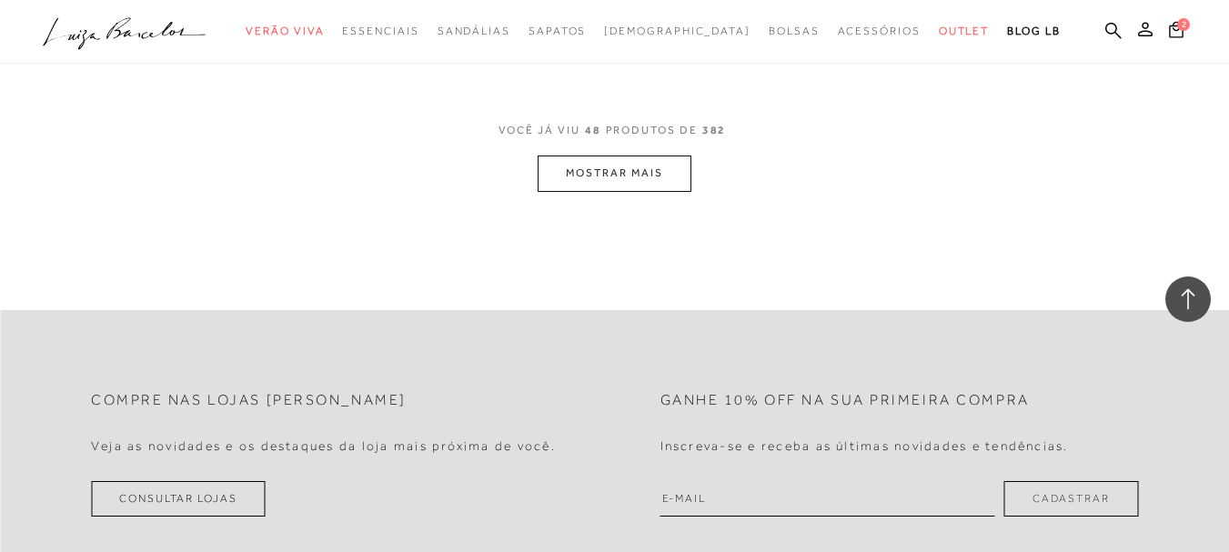
scroll to position [7292, 0]
click at [629, 164] on button "MOSTRAR MAIS" at bounding box center [614, 172] width 153 height 35
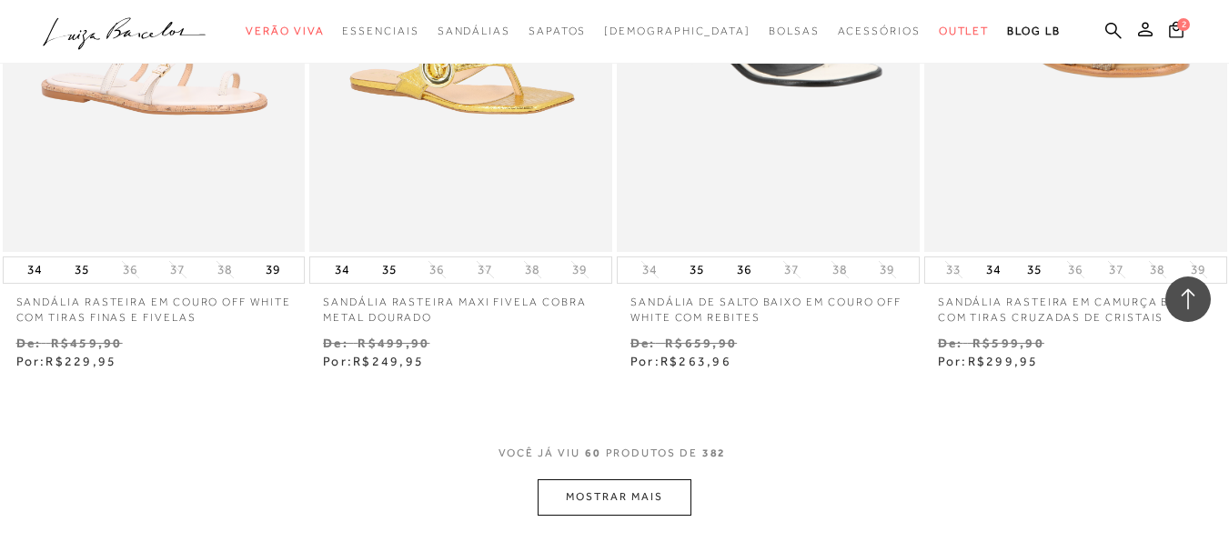
scroll to position [9021, 0]
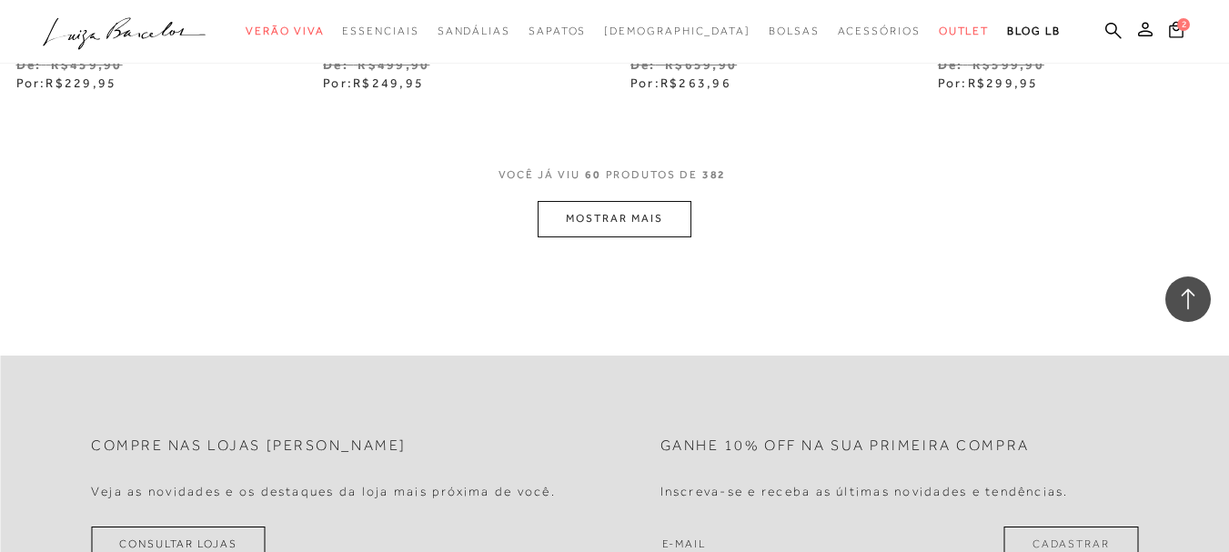
click at [642, 207] on button "MOSTRAR MAIS" at bounding box center [614, 218] width 153 height 35
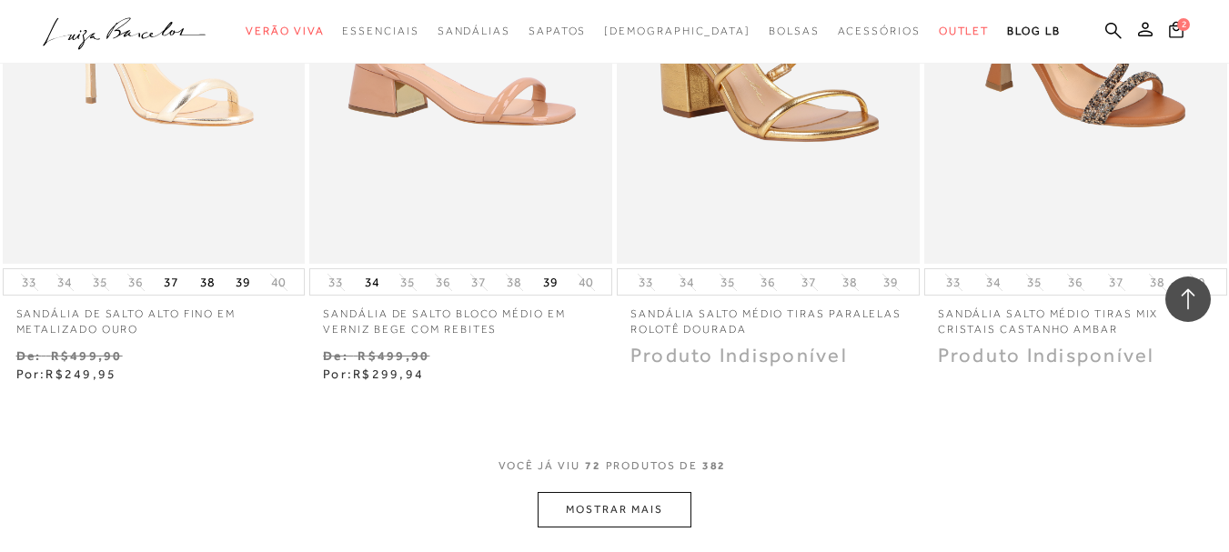
scroll to position [10568, 0]
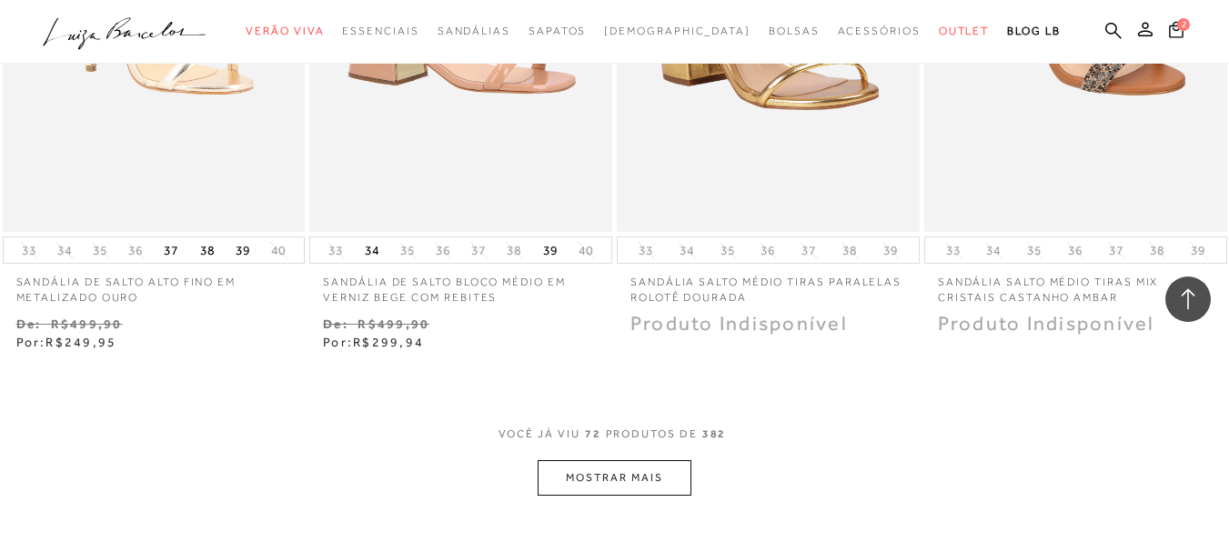
click at [642, 460] on button "MOSTRAR MAIS" at bounding box center [614, 477] width 153 height 35
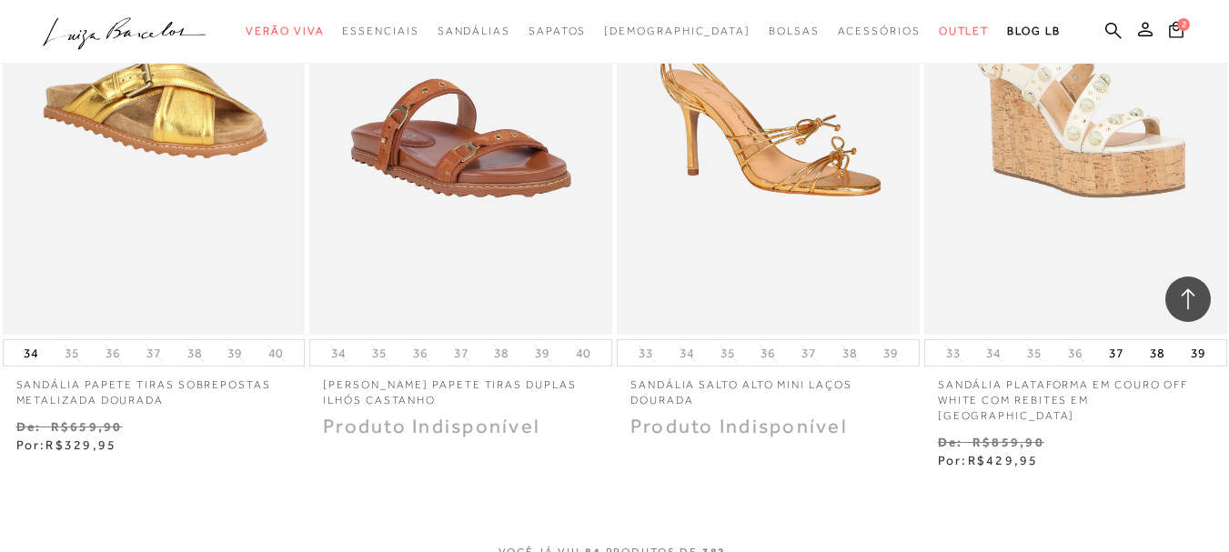
scroll to position [12297, 0]
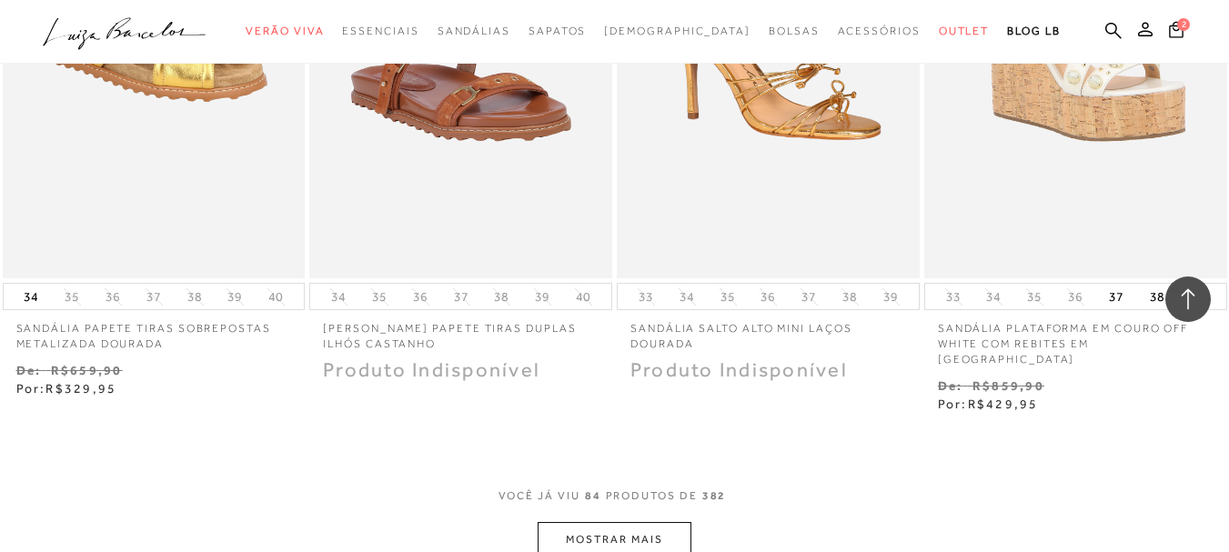
click at [625, 529] on button "MOSTRAR MAIS" at bounding box center [614, 539] width 153 height 35
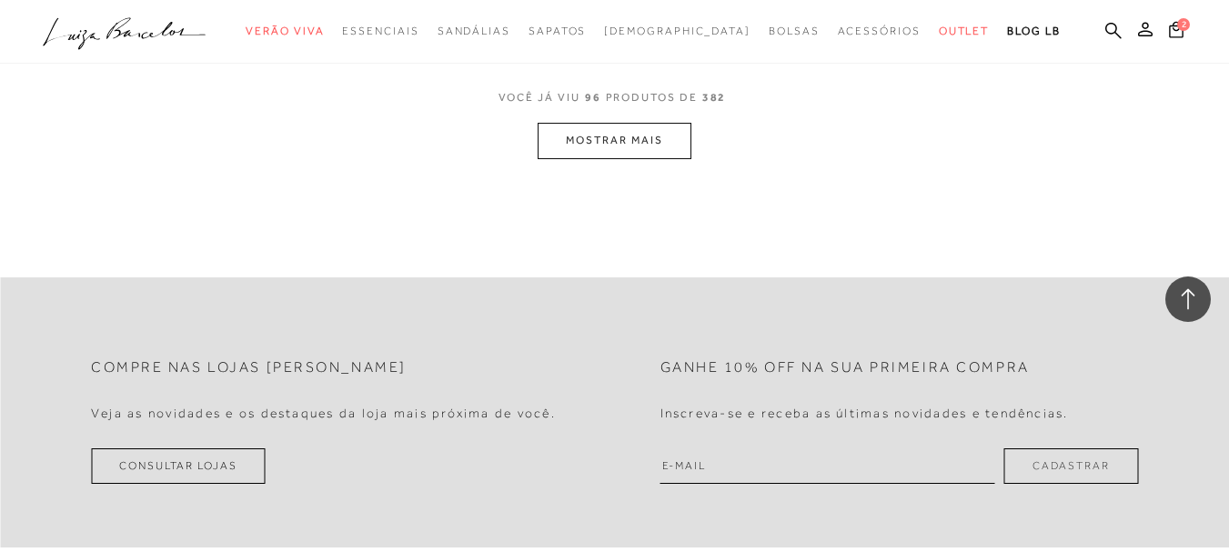
scroll to position [14482, 0]
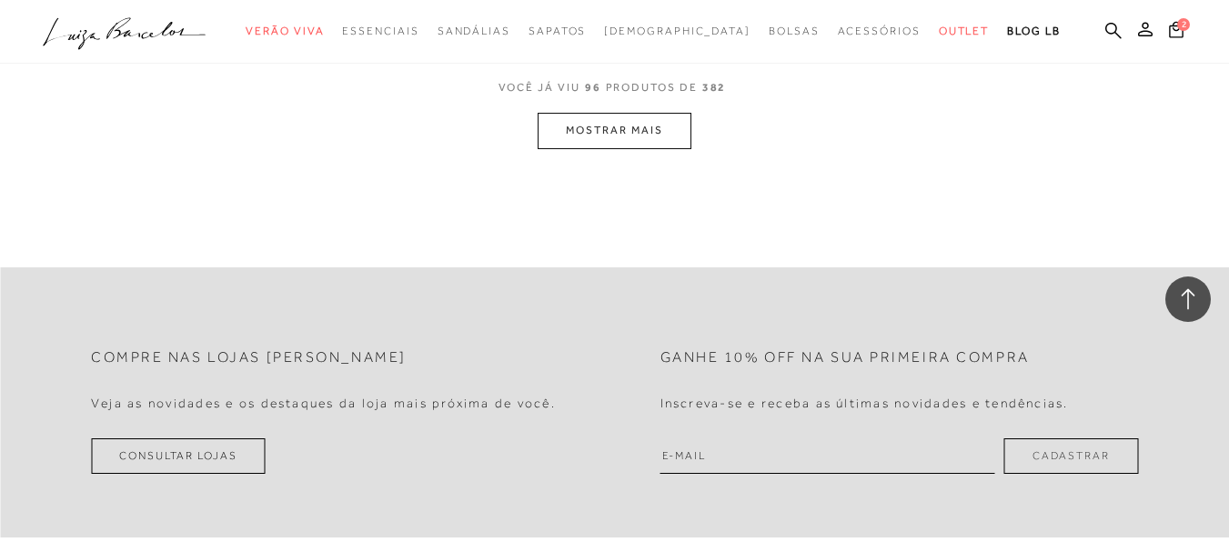
click at [634, 113] on button "MOSTRAR MAIS" at bounding box center [614, 130] width 153 height 35
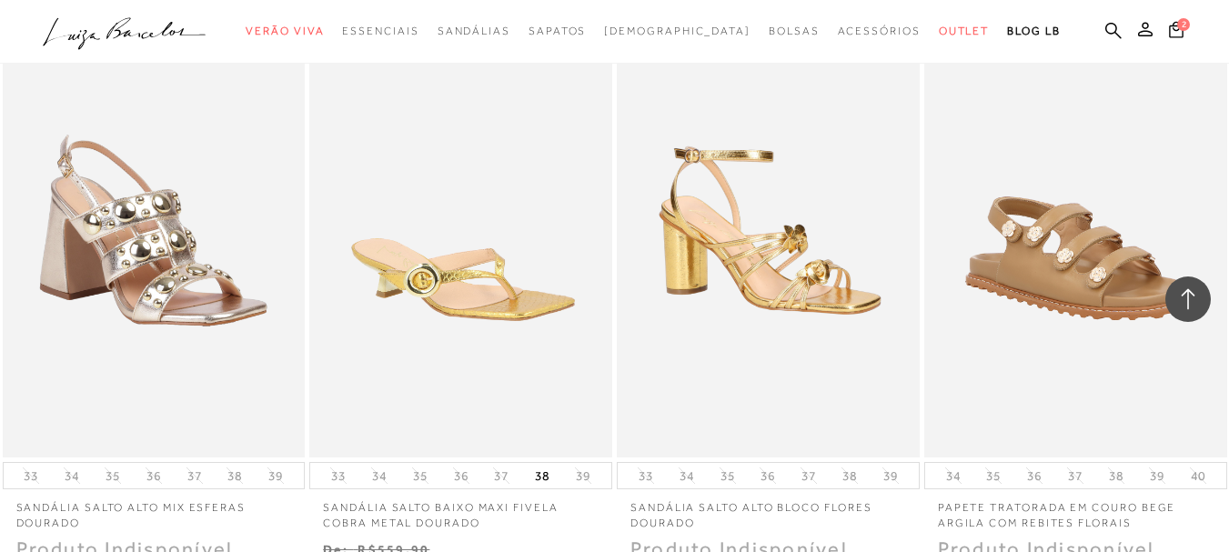
scroll to position [15847, 0]
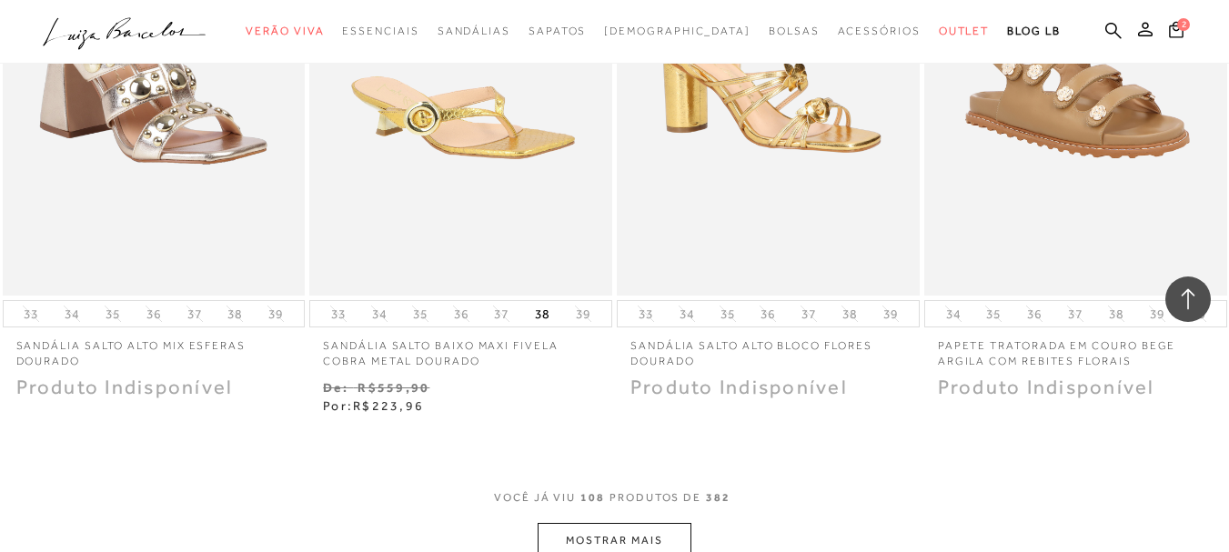
click at [615, 524] on button "MOSTRAR MAIS" at bounding box center [614, 540] width 153 height 35
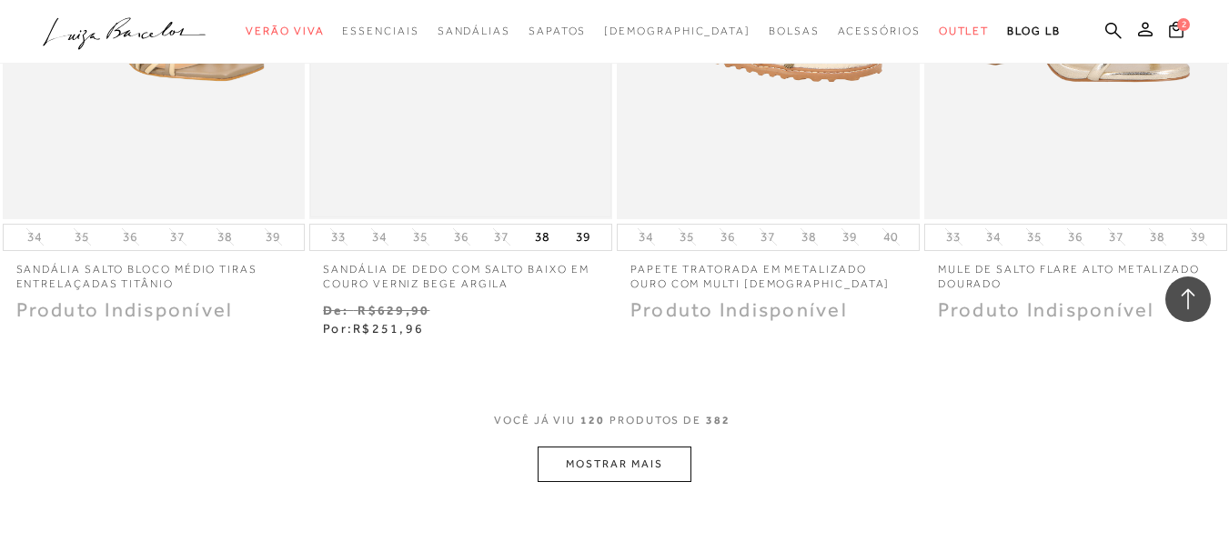
scroll to position [17940, 0]
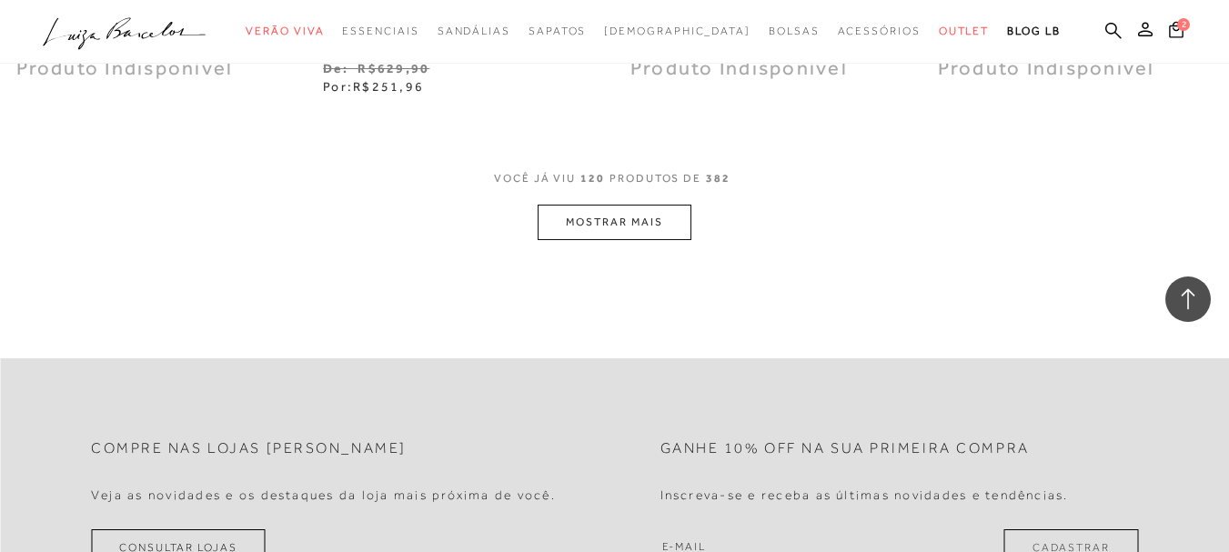
click at [666, 205] on button "MOSTRAR MAIS" at bounding box center [614, 222] width 153 height 35
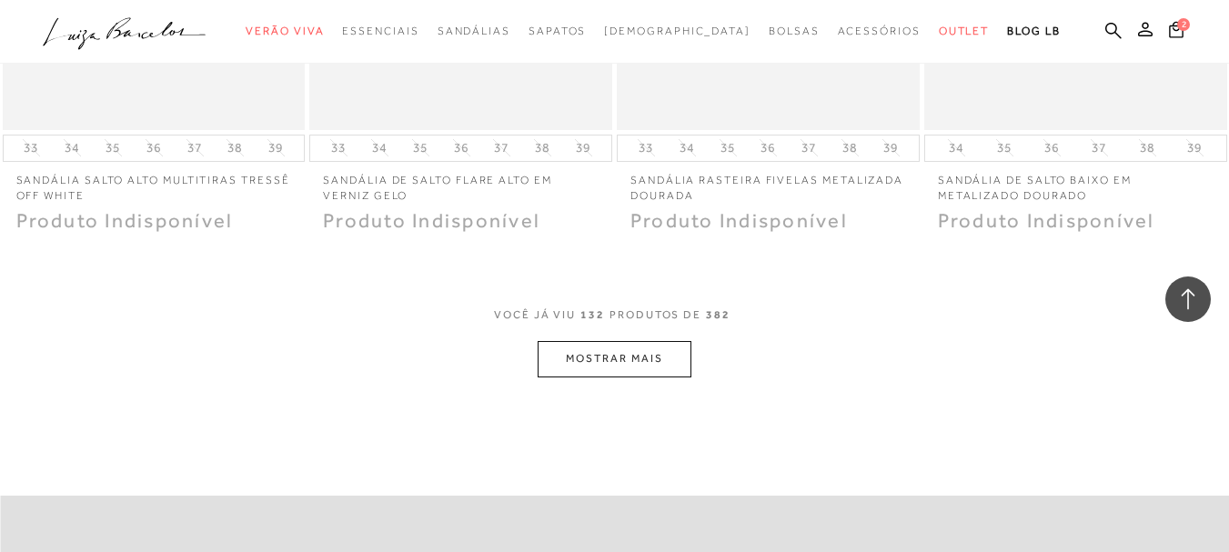
scroll to position [19555, 0]
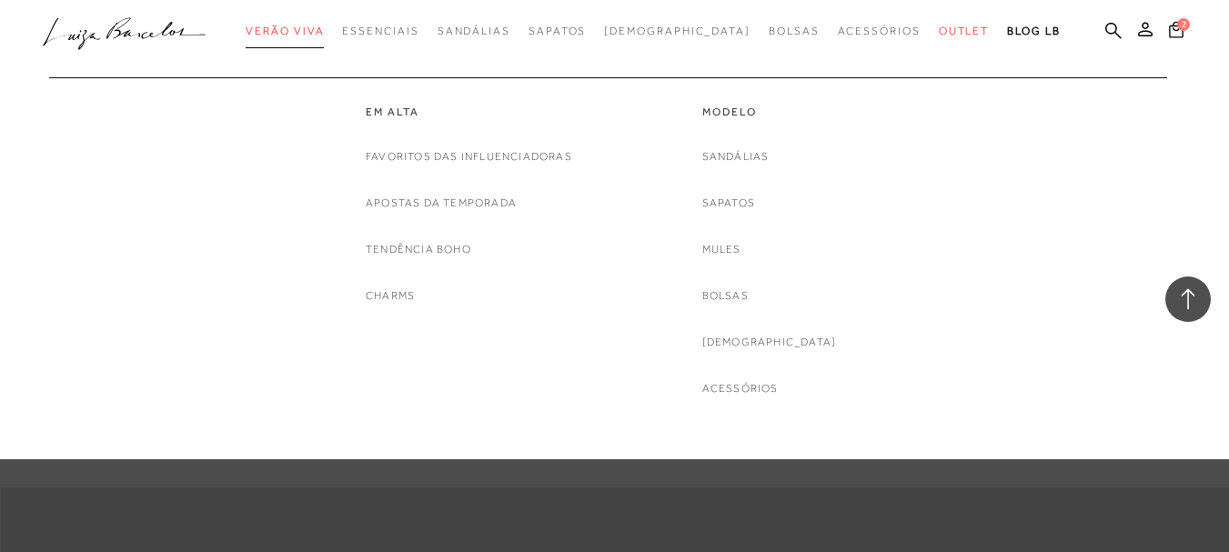
click at [324, 35] on span "Verão Viva" at bounding box center [285, 31] width 78 height 13
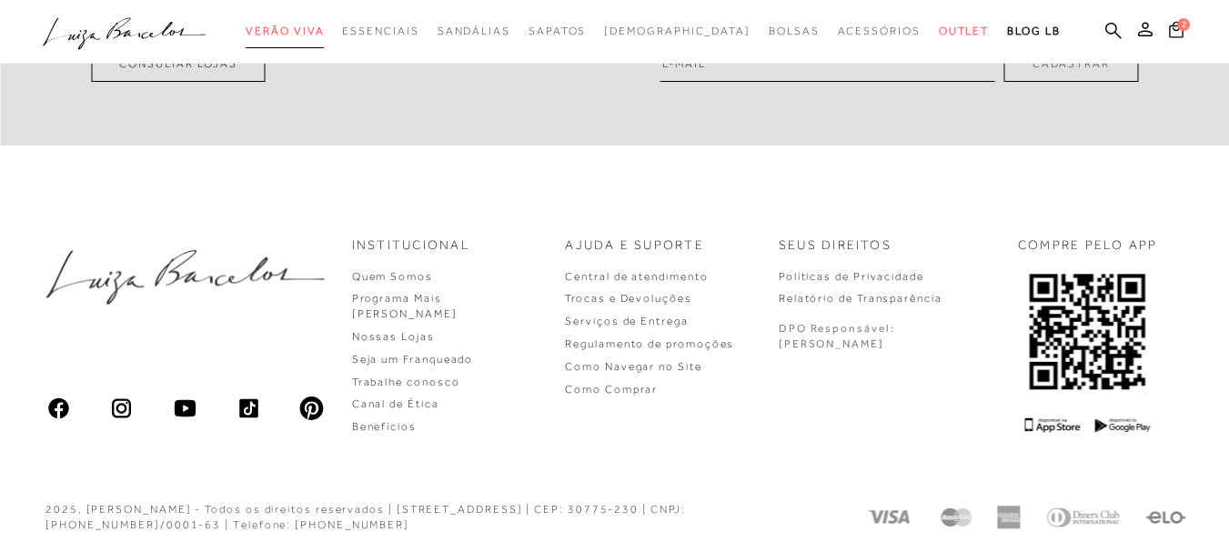
scroll to position [544, 0]
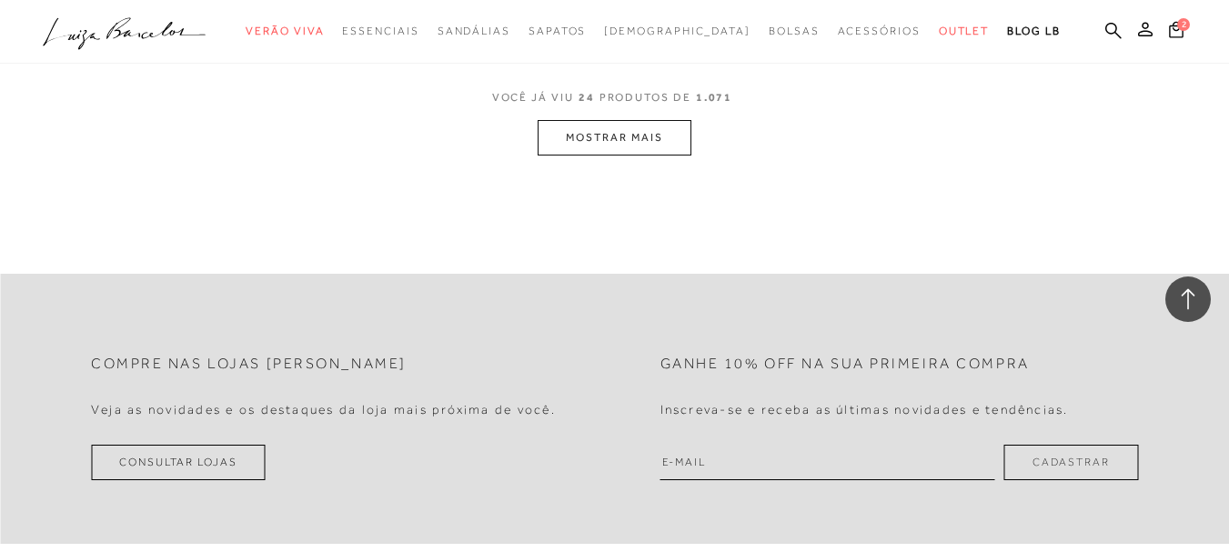
scroll to position [3549, 0]
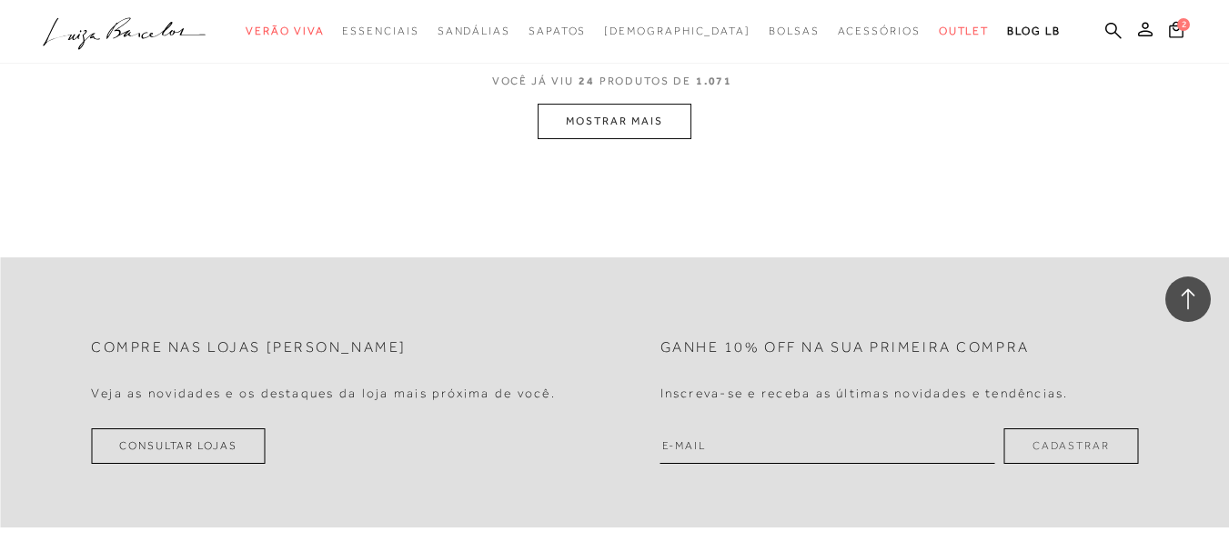
click at [599, 120] on button "MOSTRAR MAIS" at bounding box center [614, 121] width 153 height 35
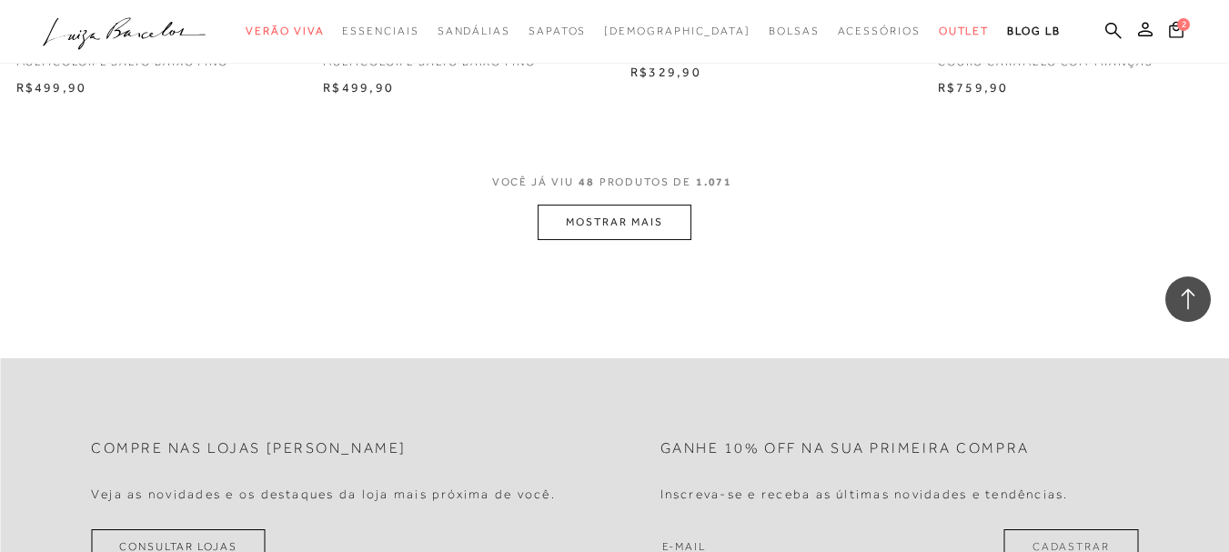
scroll to position [6895, 0]
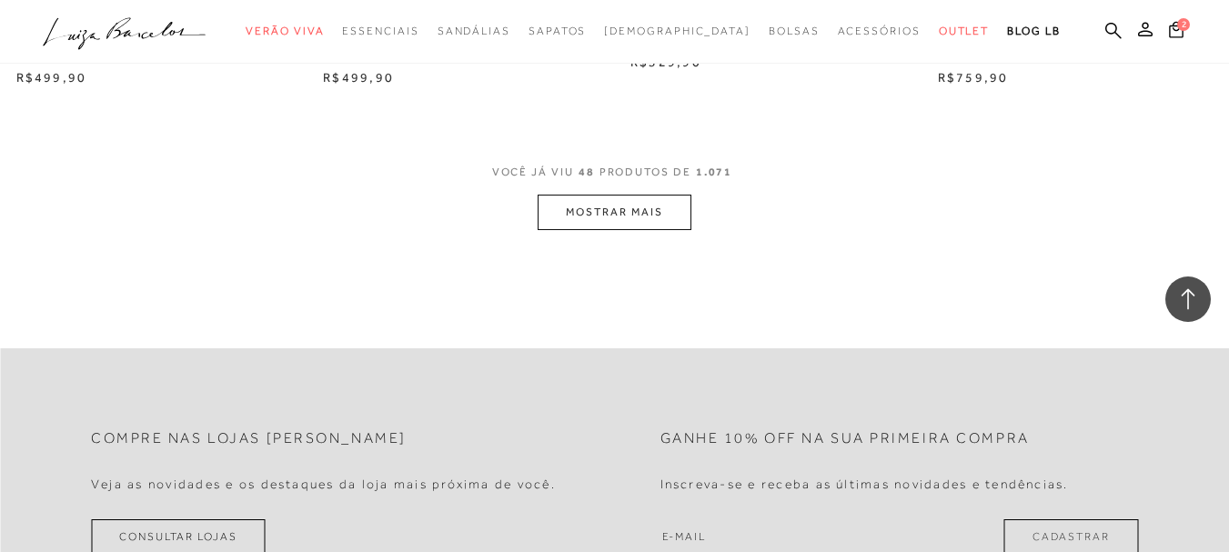
click at [635, 201] on button "MOSTRAR MAIS" at bounding box center [614, 212] width 153 height 35
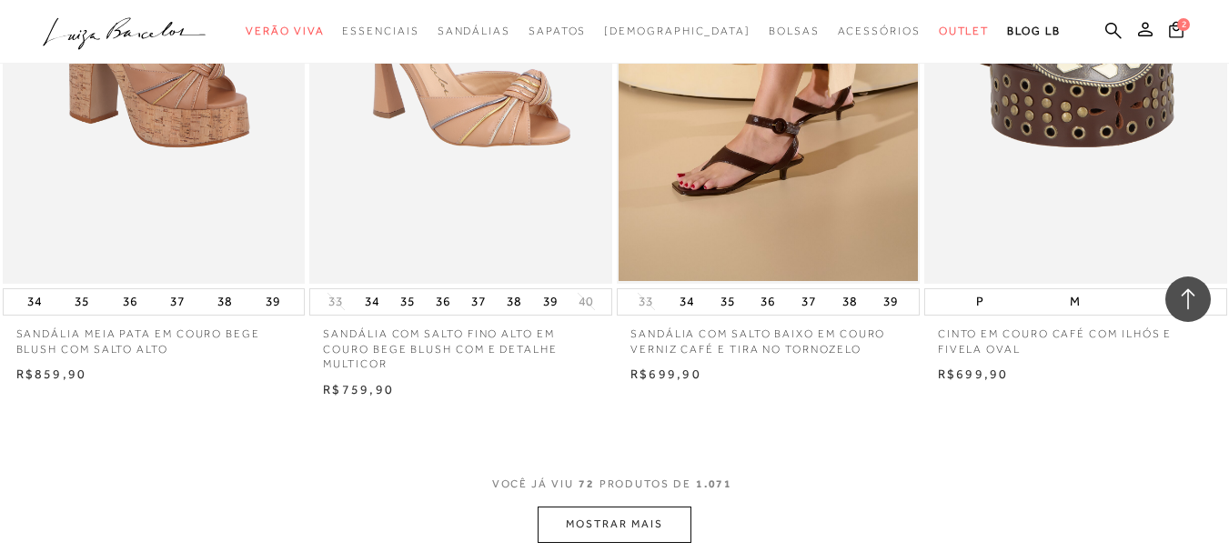
scroll to position [10171, 0]
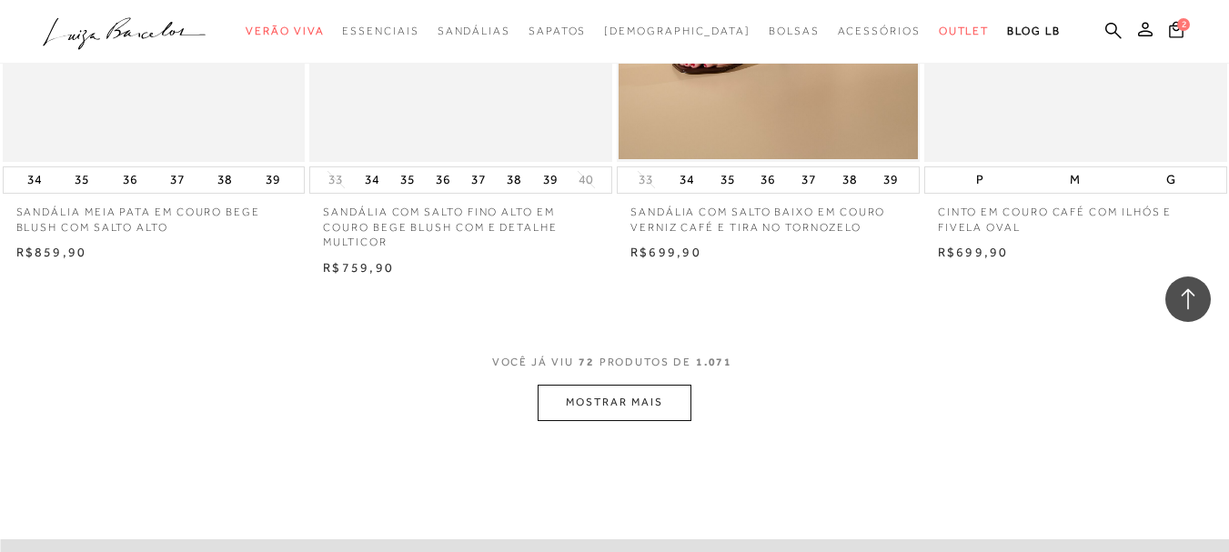
click at [666, 397] on button "MOSTRAR MAIS" at bounding box center [614, 402] width 153 height 35
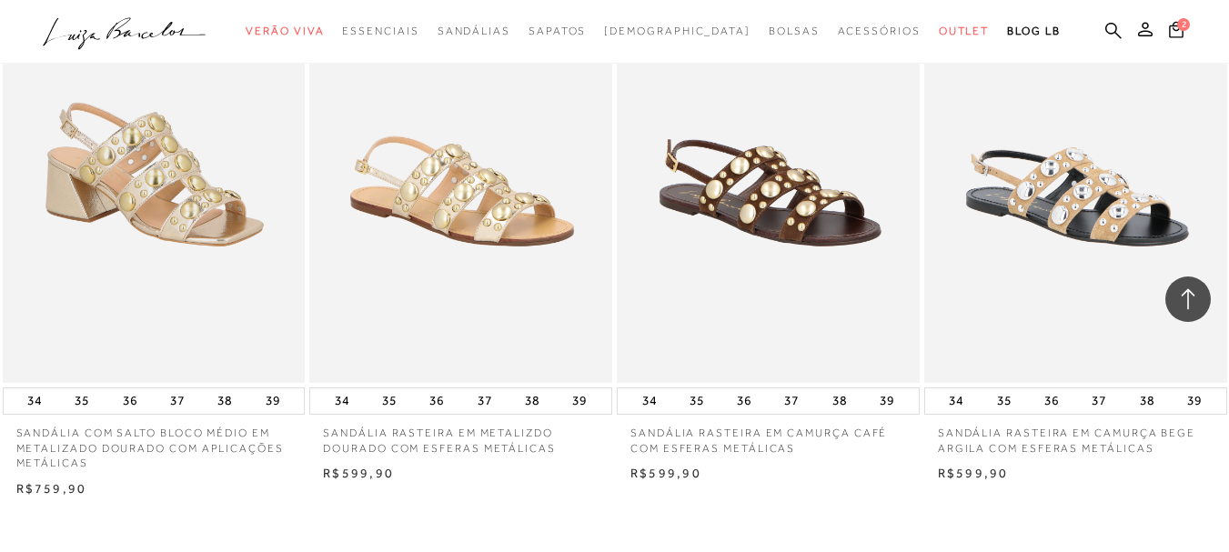
scroll to position [13538, 0]
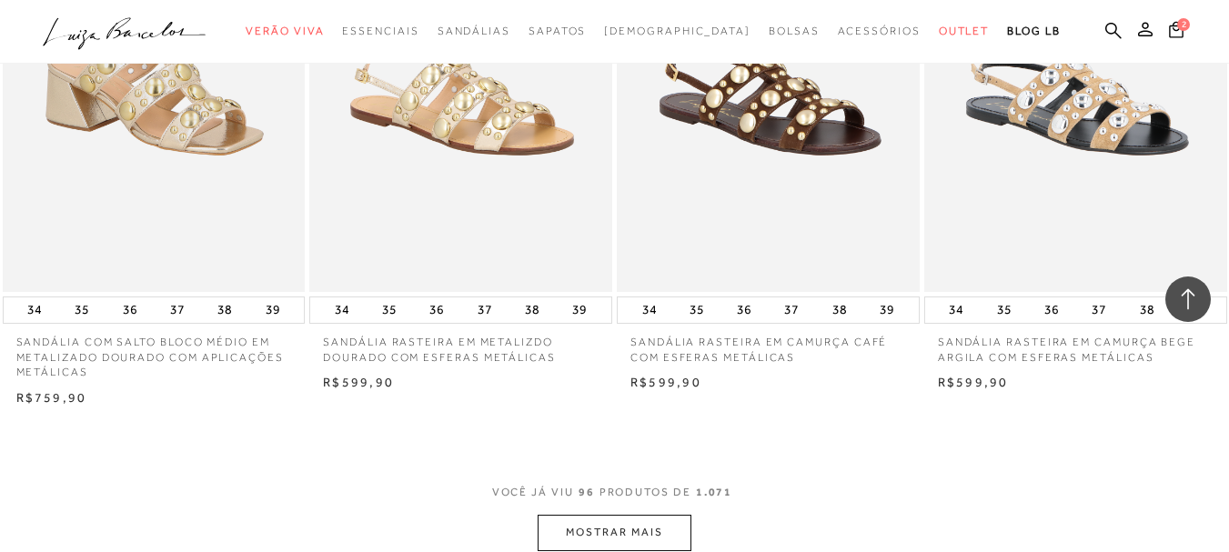
click at [651, 515] on button "MOSTRAR MAIS" at bounding box center [614, 532] width 153 height 35
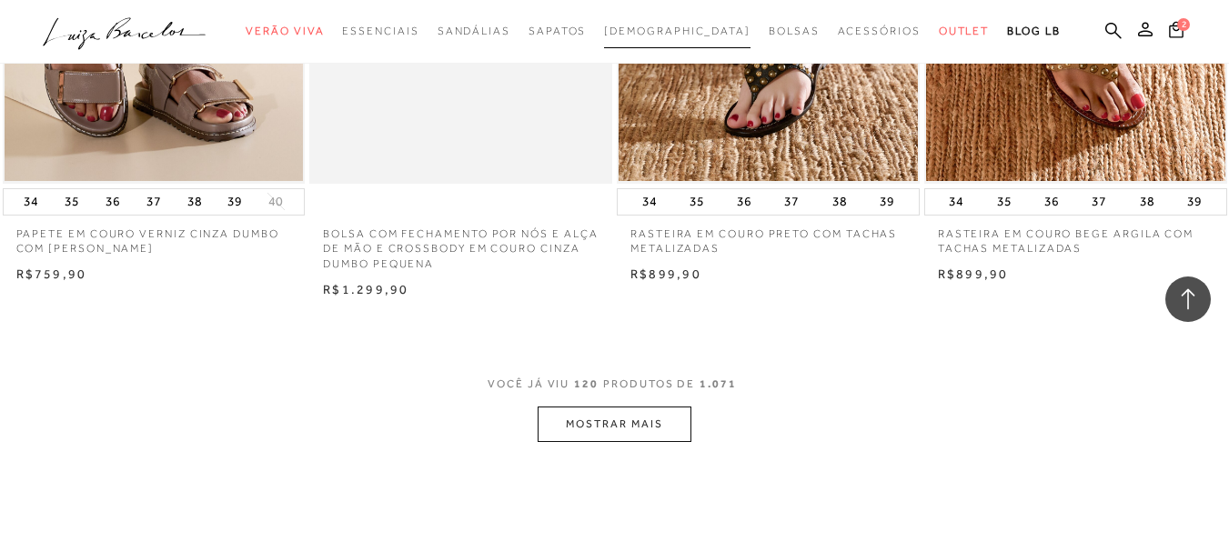
scroll to position [17087, 0]
